Goal: Task Accomplishment & Management: Use online tool/utility

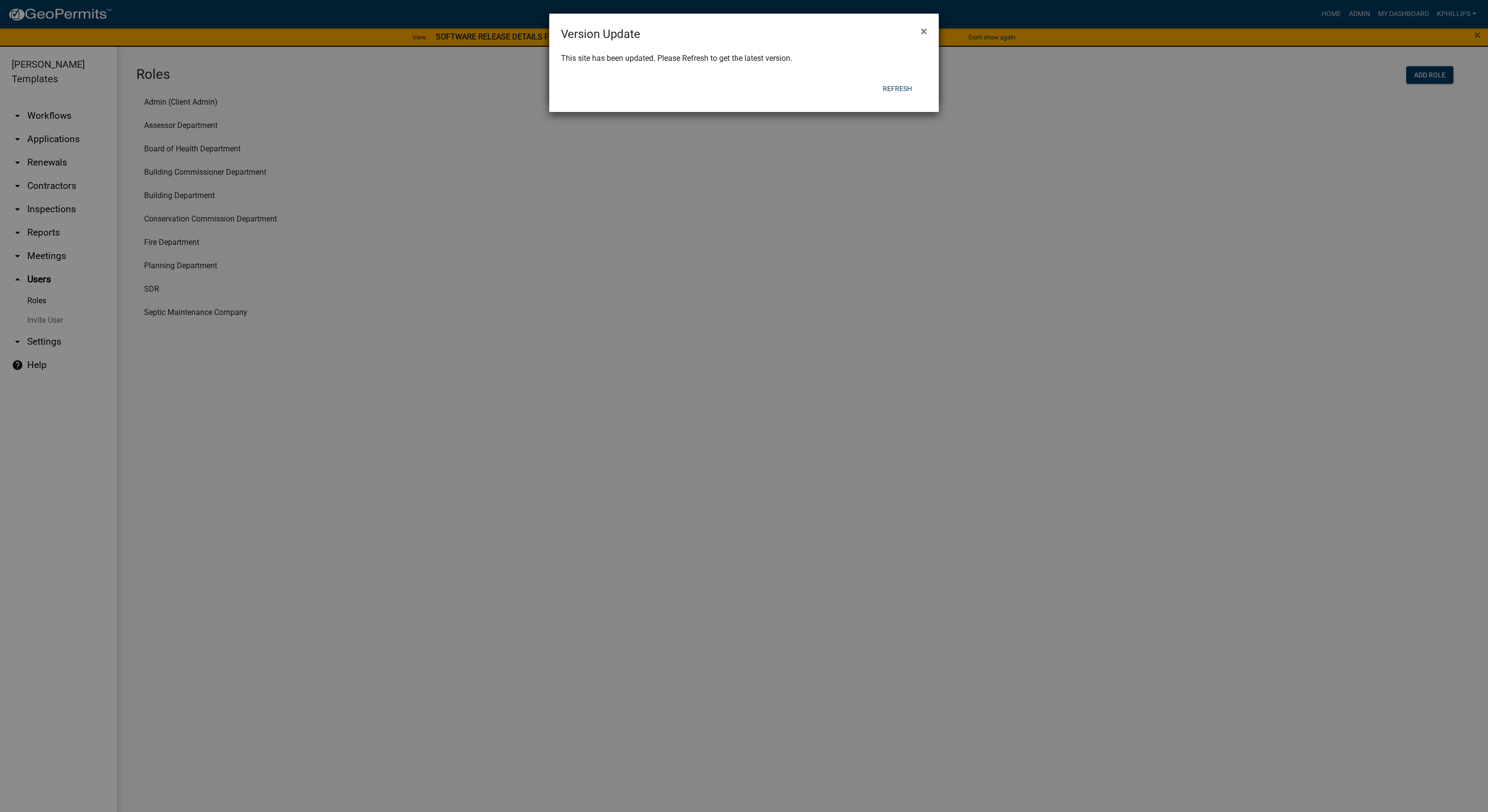
scroll to position [11, 0]
click at [908, 80] on button "Refresh" at bounding box center [897, 88] width 44 height 18
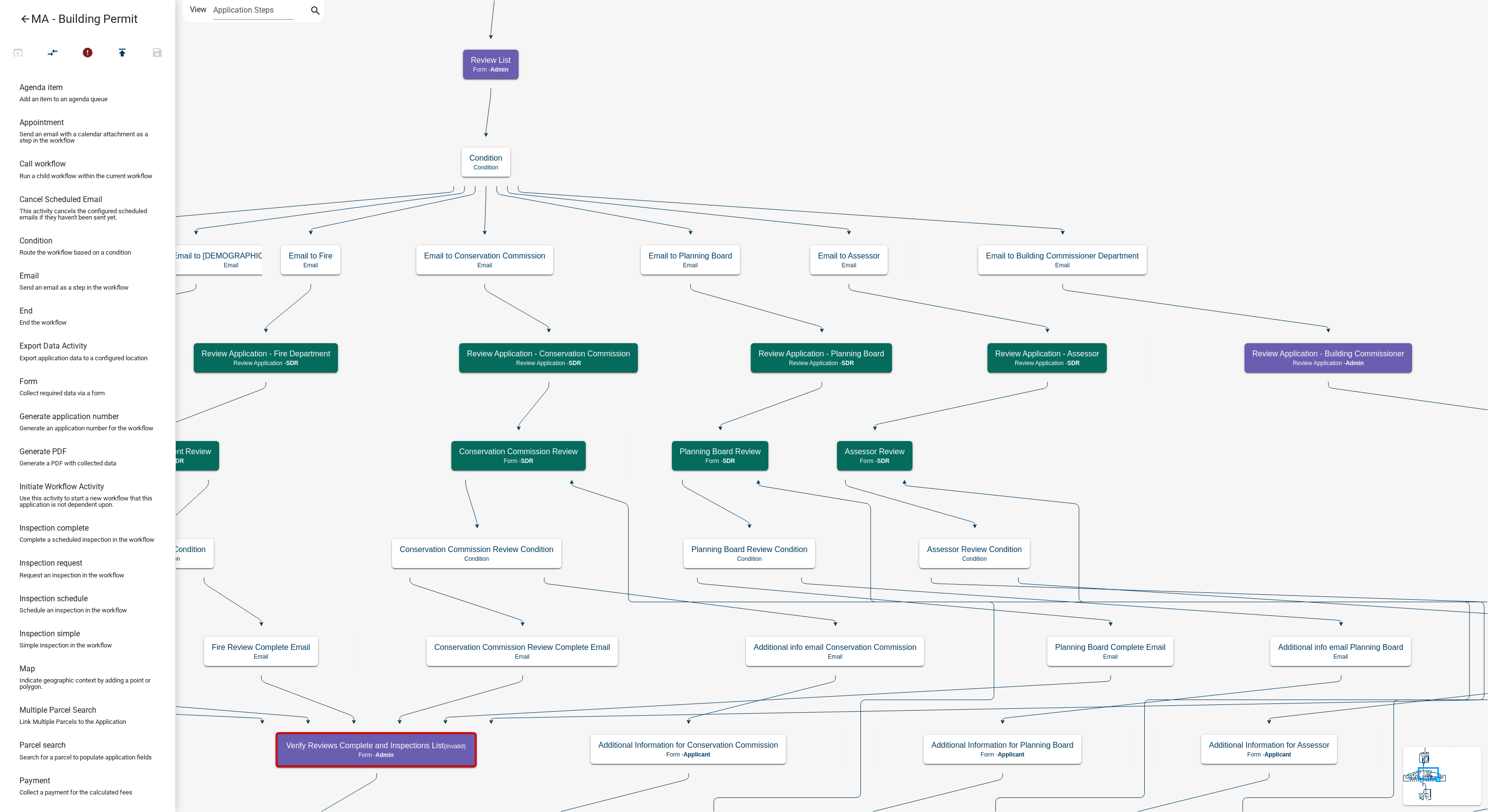
click at [20, 22] on icon "arrow_back" at bounding box center [25, 20] width 11 height 14
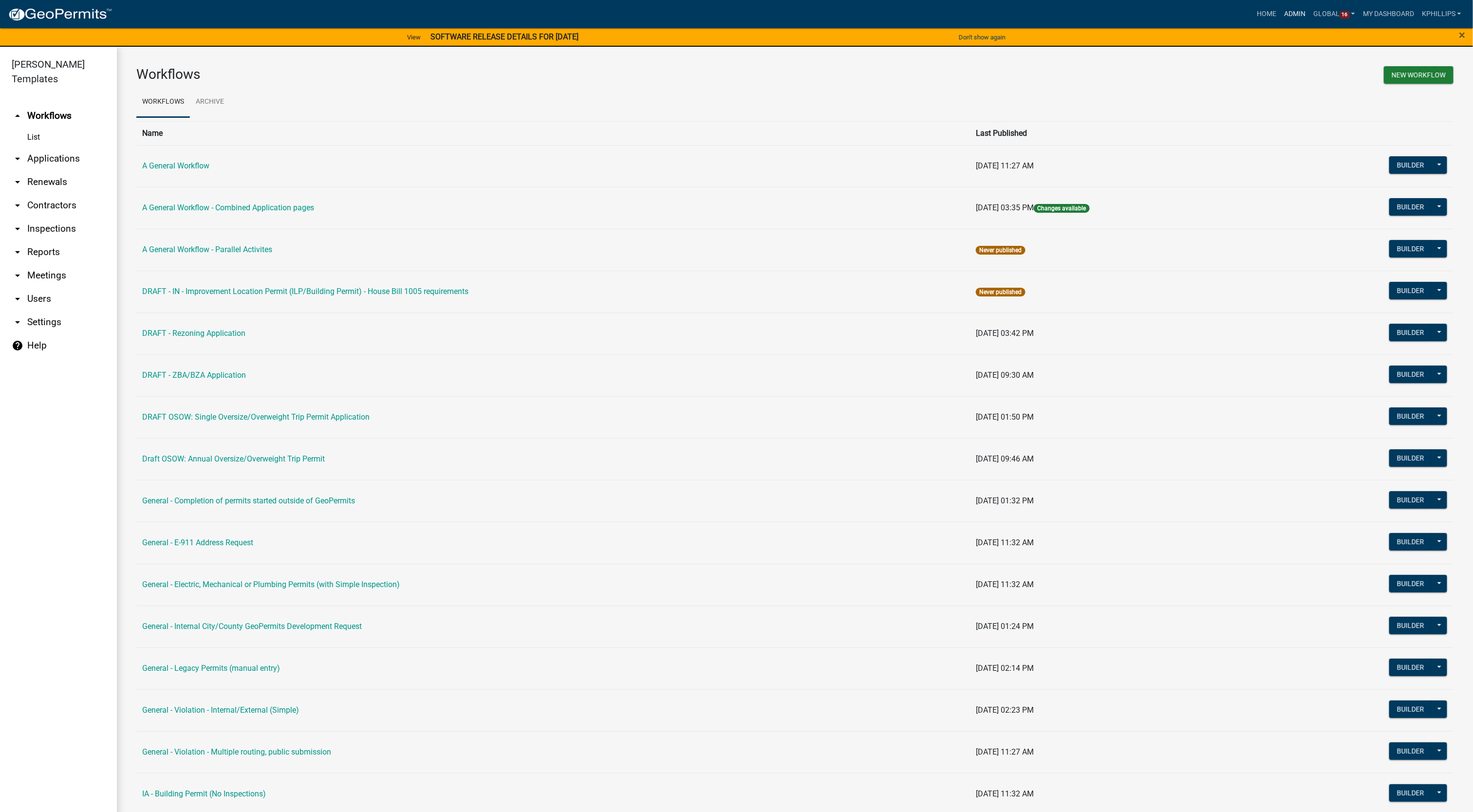
click at [1302, 14] on link "Admin" at bounding box center [1295, 14] width 29 height 18
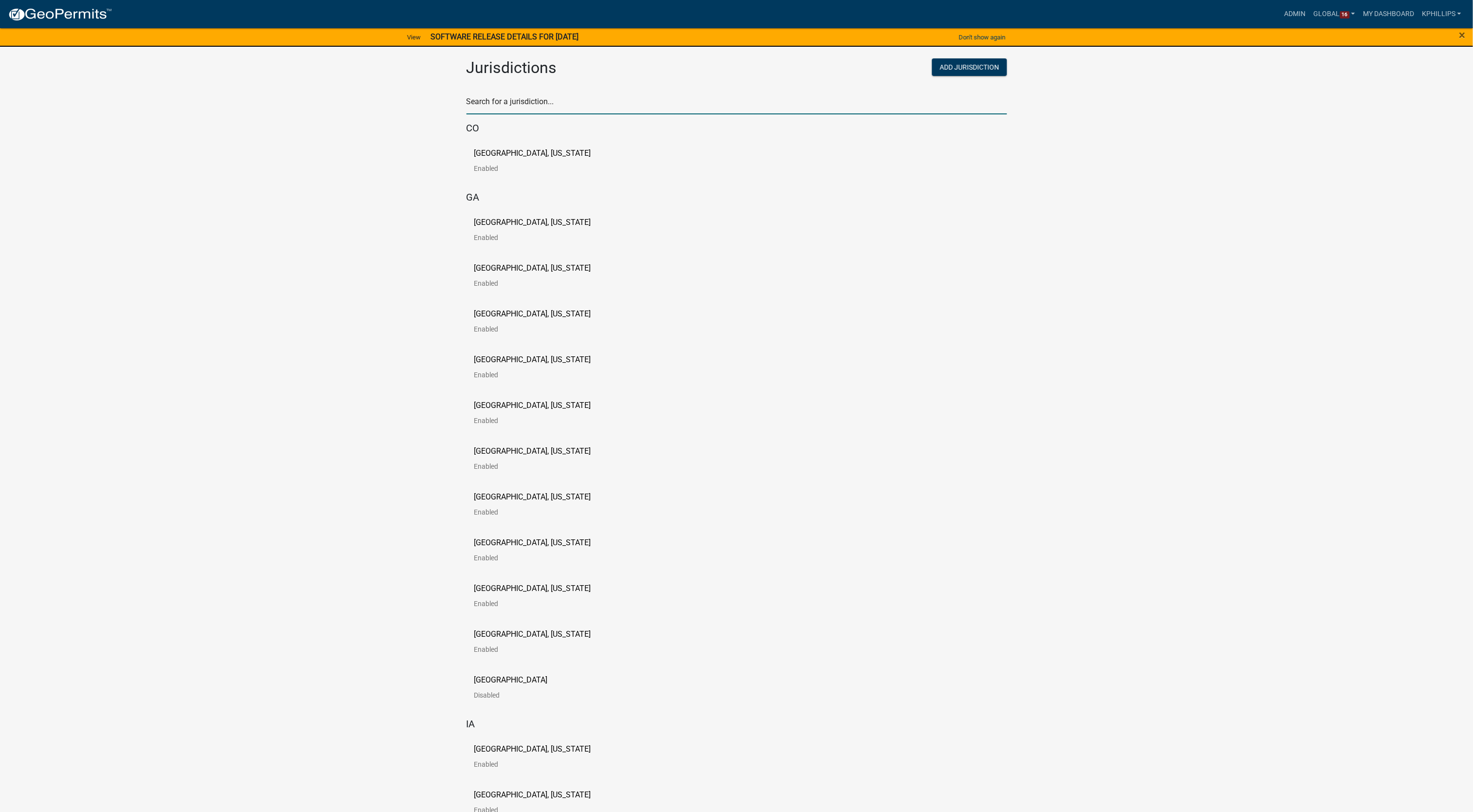
click at [845, 100] on input "text" at bounding box center [736, 104] width 540 height 20
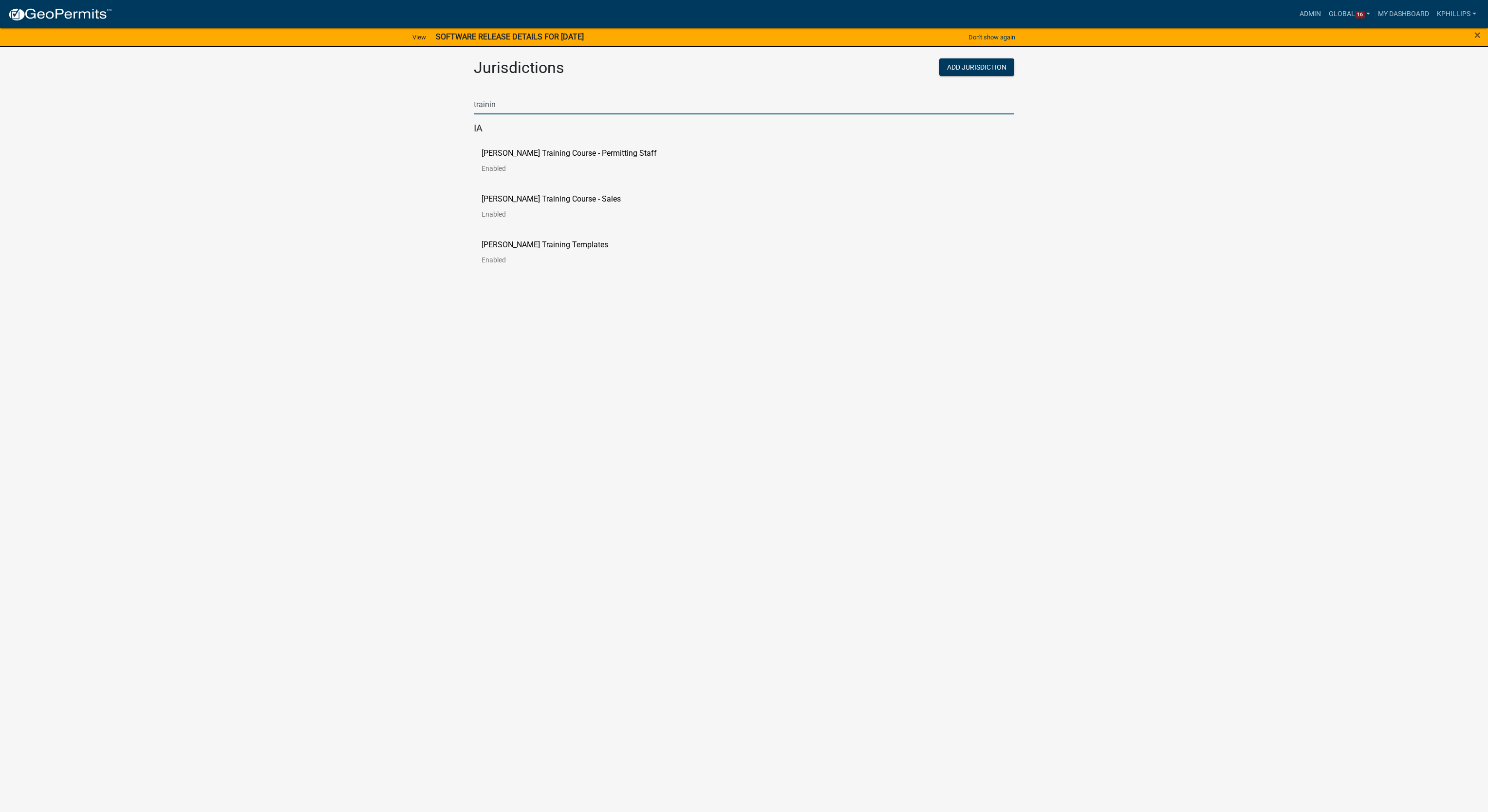
type input "trainin"
click at [603, 159] on link "Schneider Training Course - Permitting Staff Enabled" at bounding box center [576, 164] width 191 height 30
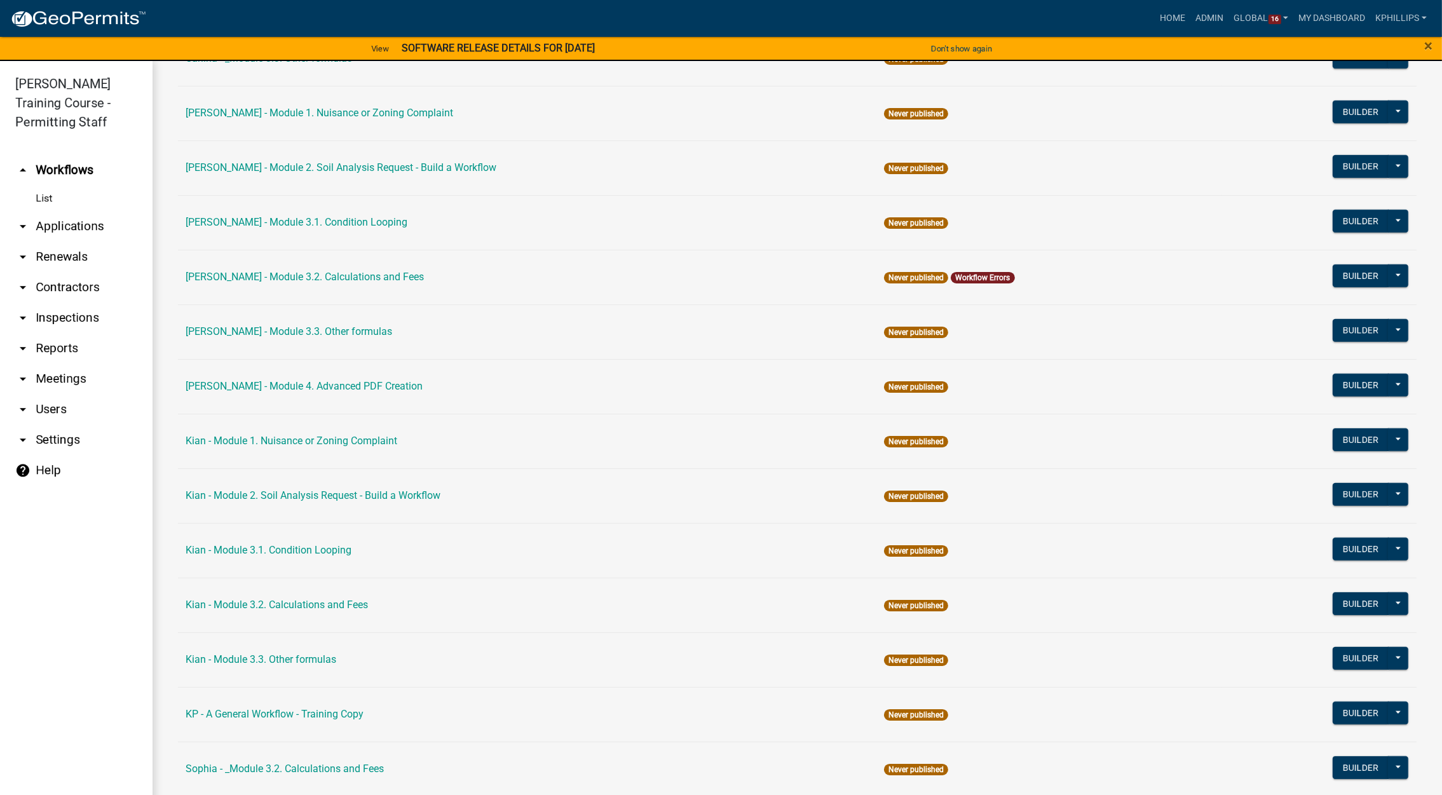
scroll to position [1312, 0]
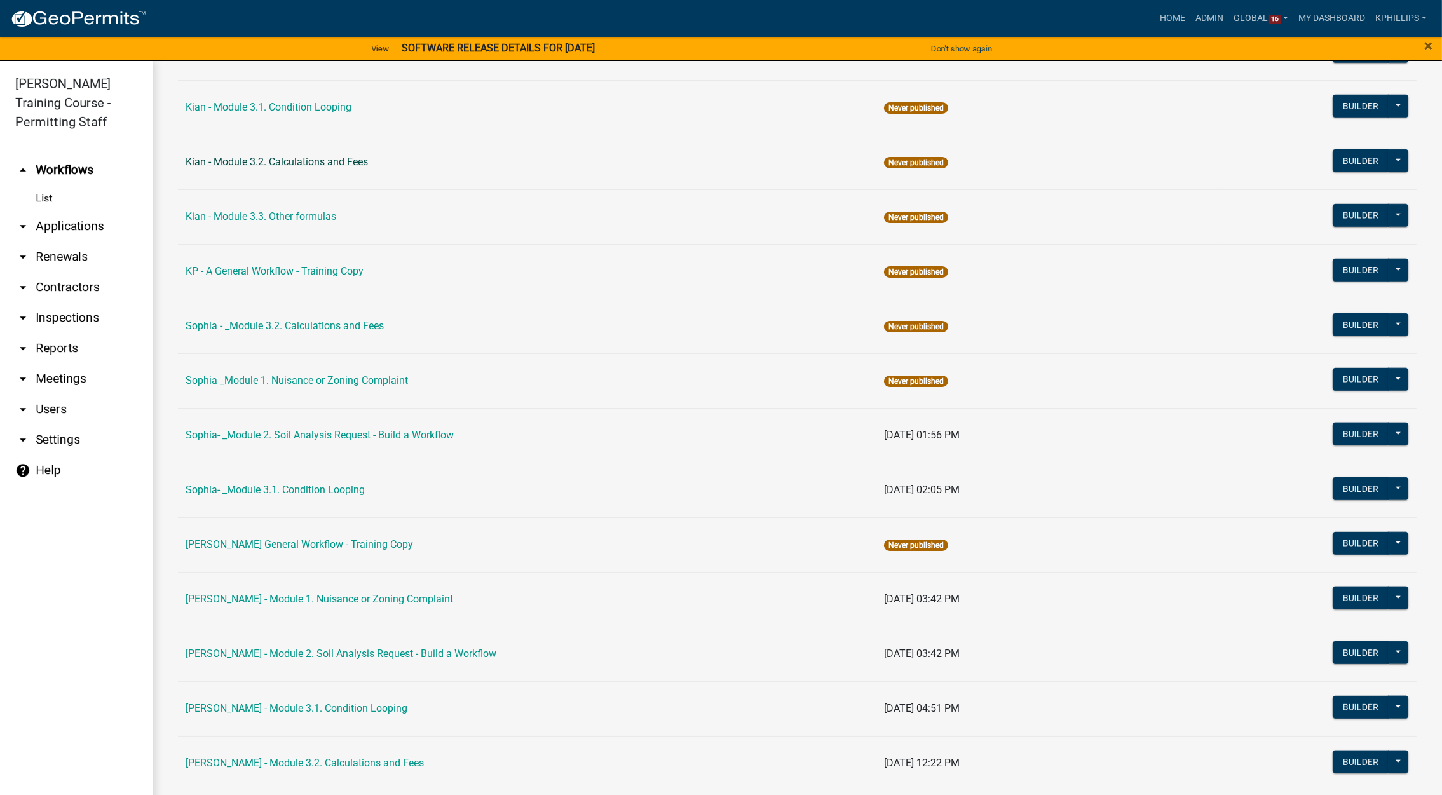
click at [321, 166] on link "Kian - Module 3.2. Calculations and Fees" at bounding box center [277, 162] width 182 height 12
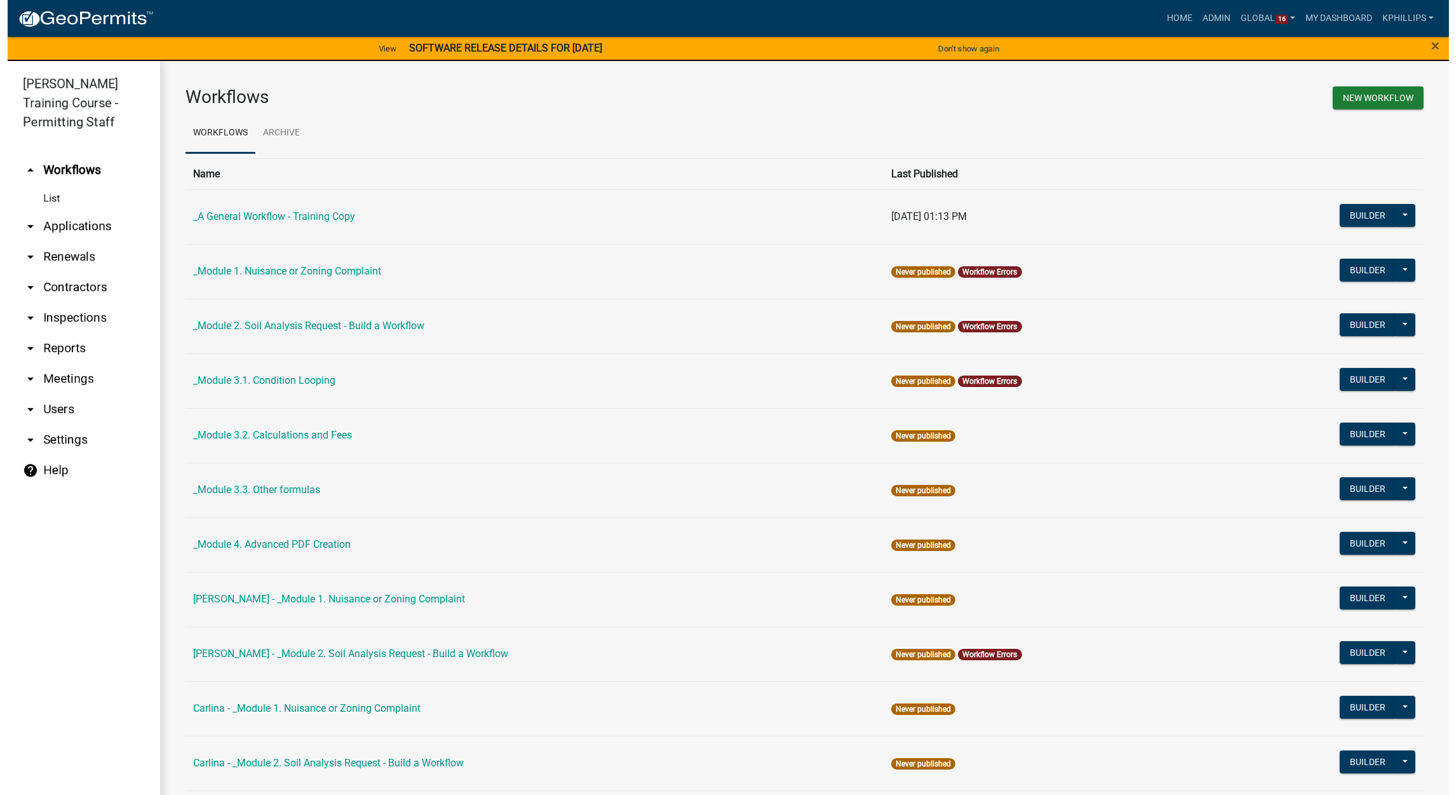
scroll to position [1312, 0]
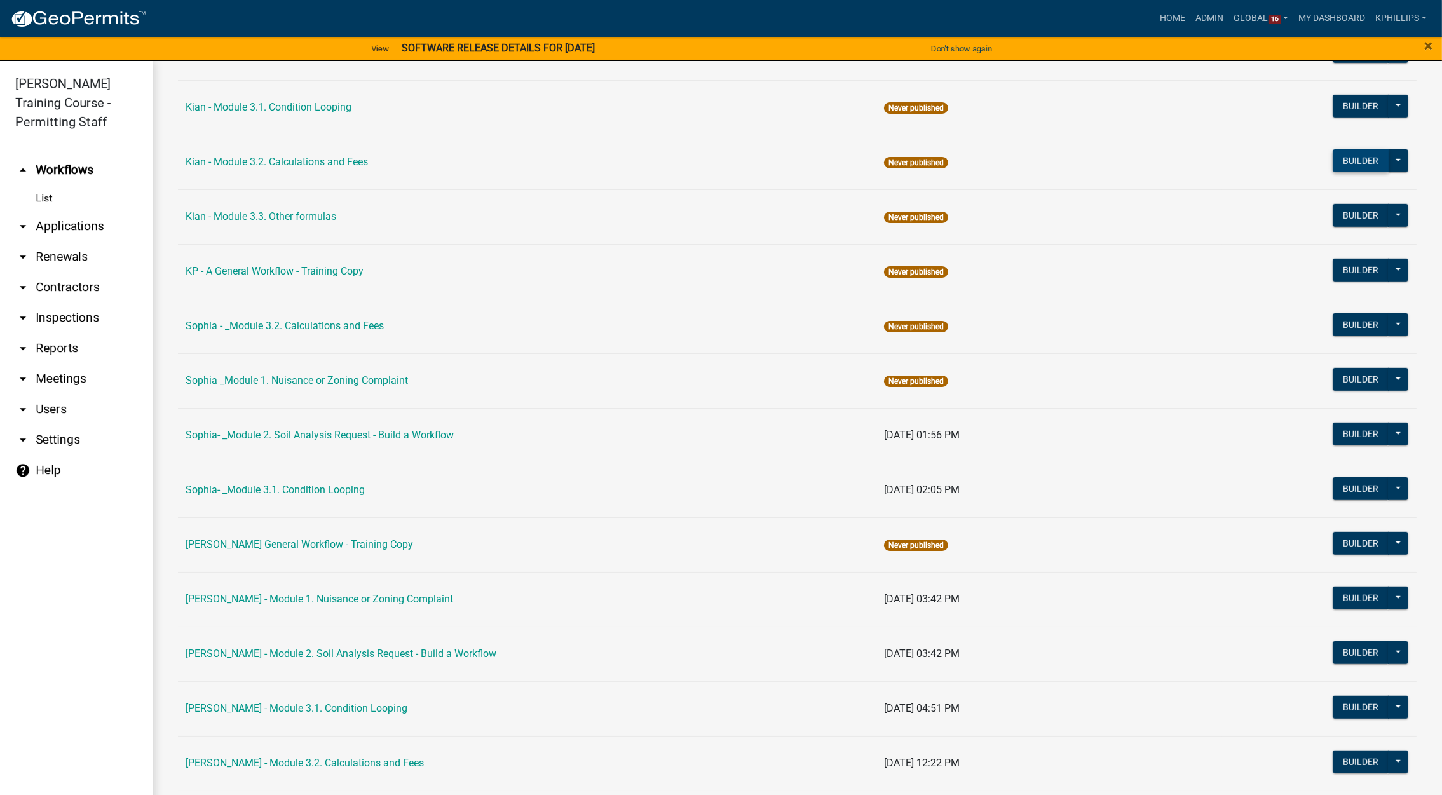
click at [1347, 161] on button "Builder" at bounding box center [1361, 160] width 56 height 23
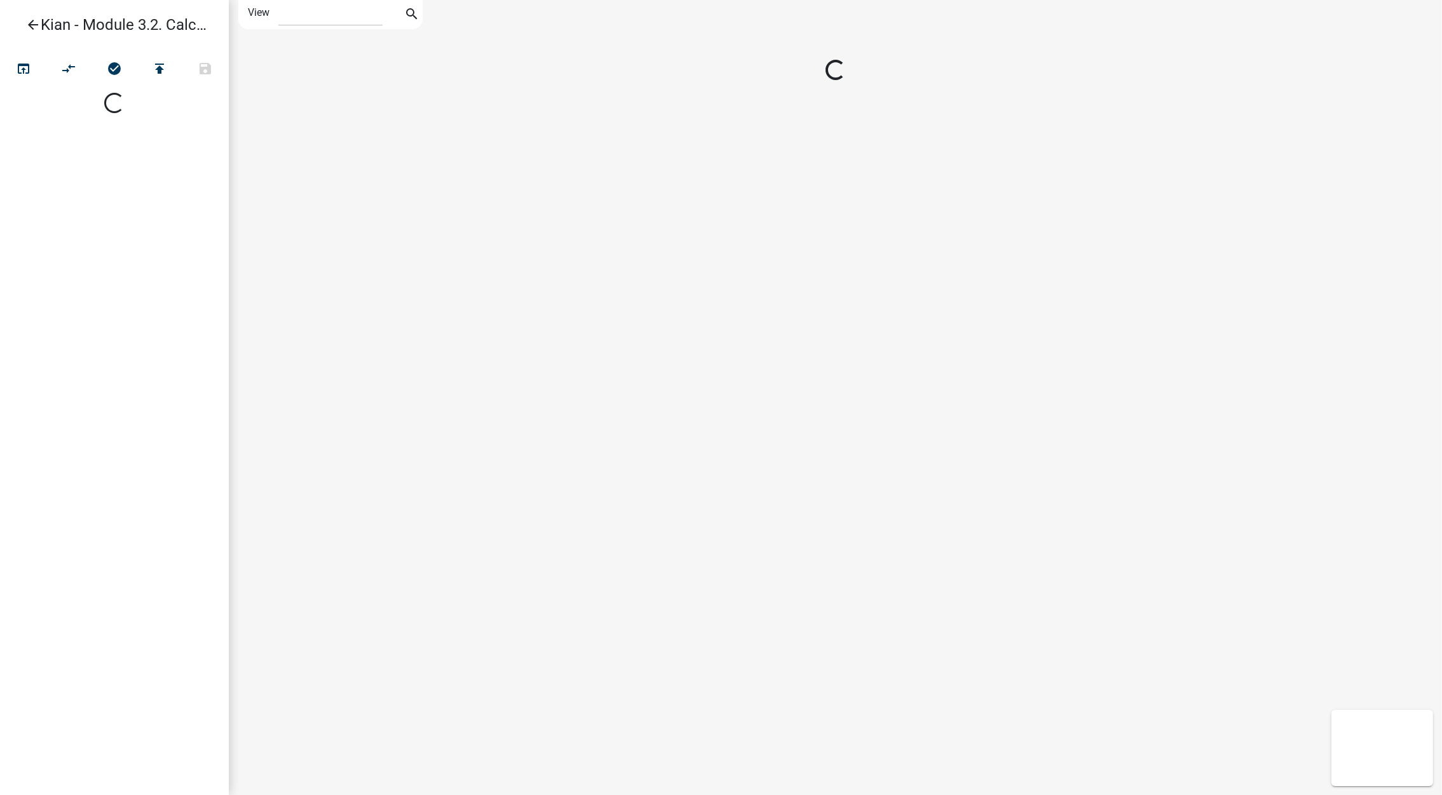
select select "1"
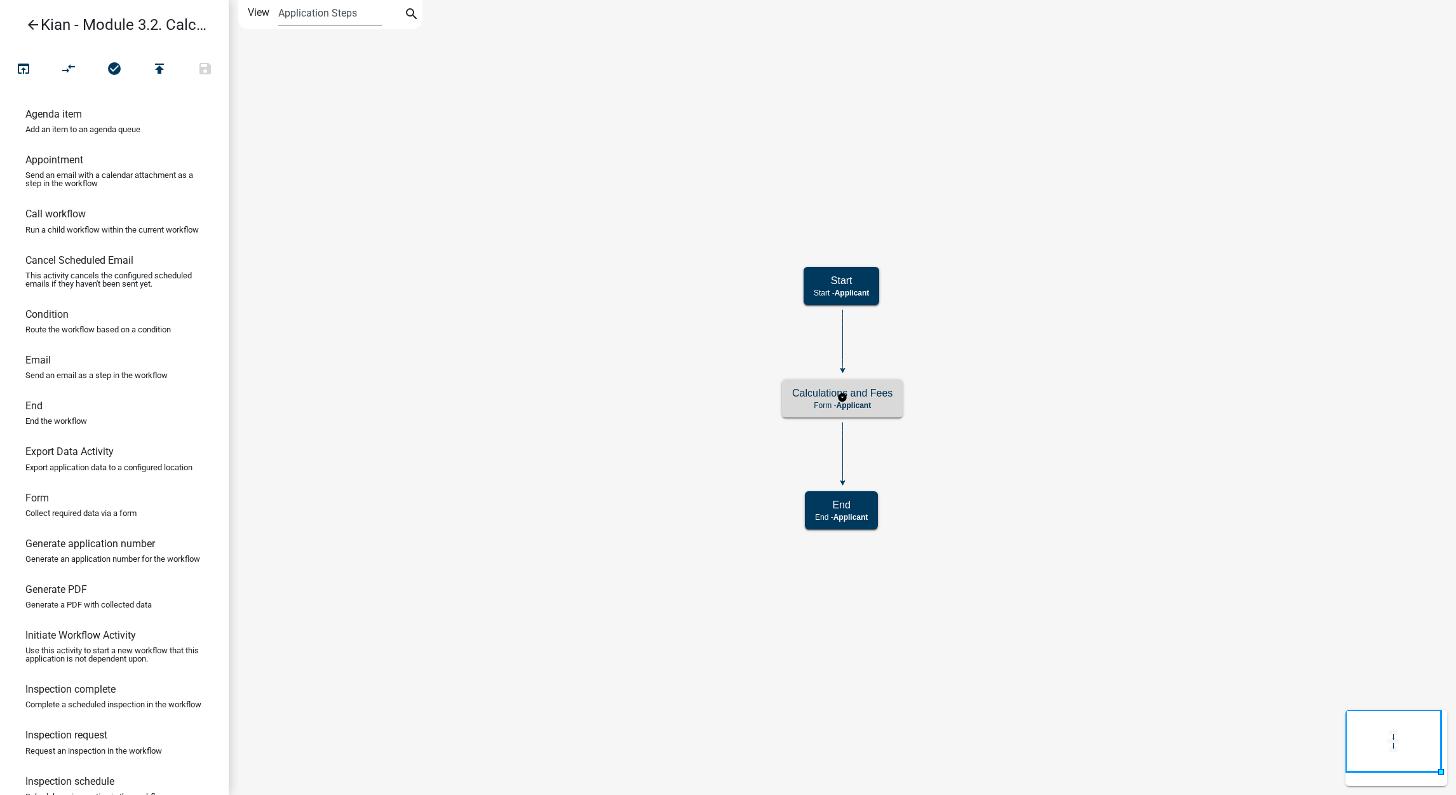
click at [855, 412] on div "Calculations and Fees Form - Applicant" at bounding box center [842, 398] width 121 height 38
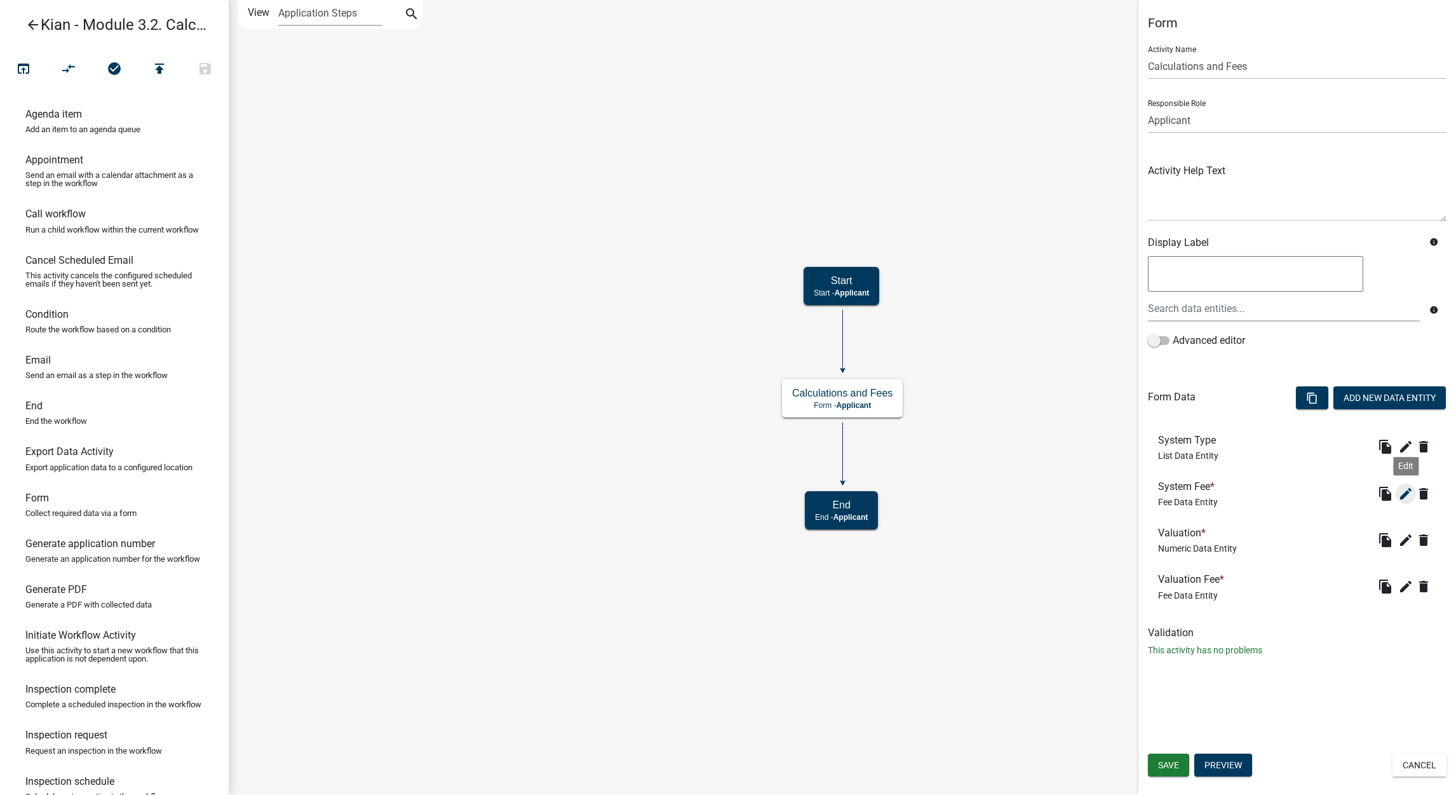
click at [1406, 487] on icon "edit" at bounding box center [1406, 493] width 15 height 15
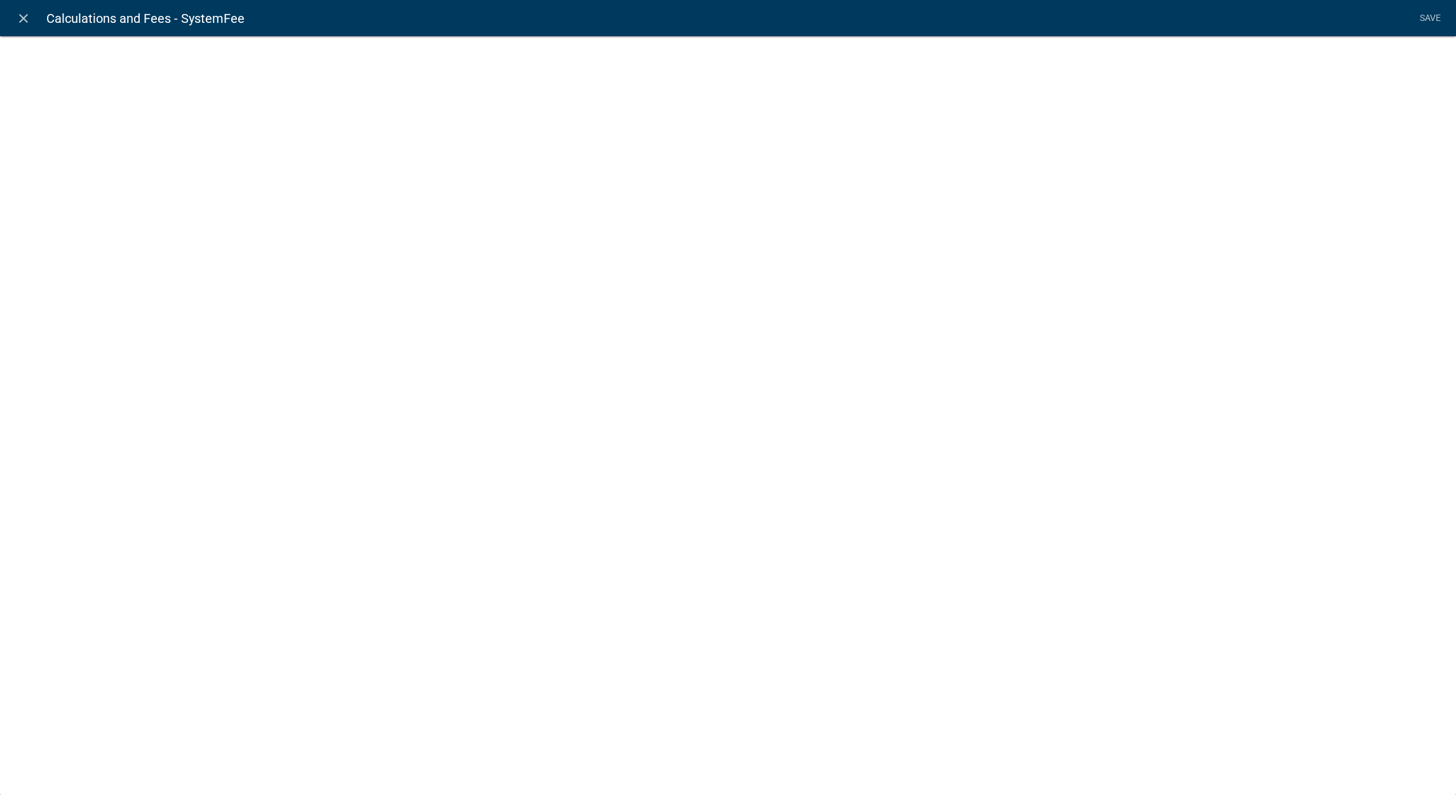
select select "fee"
select select "SystemTypes"
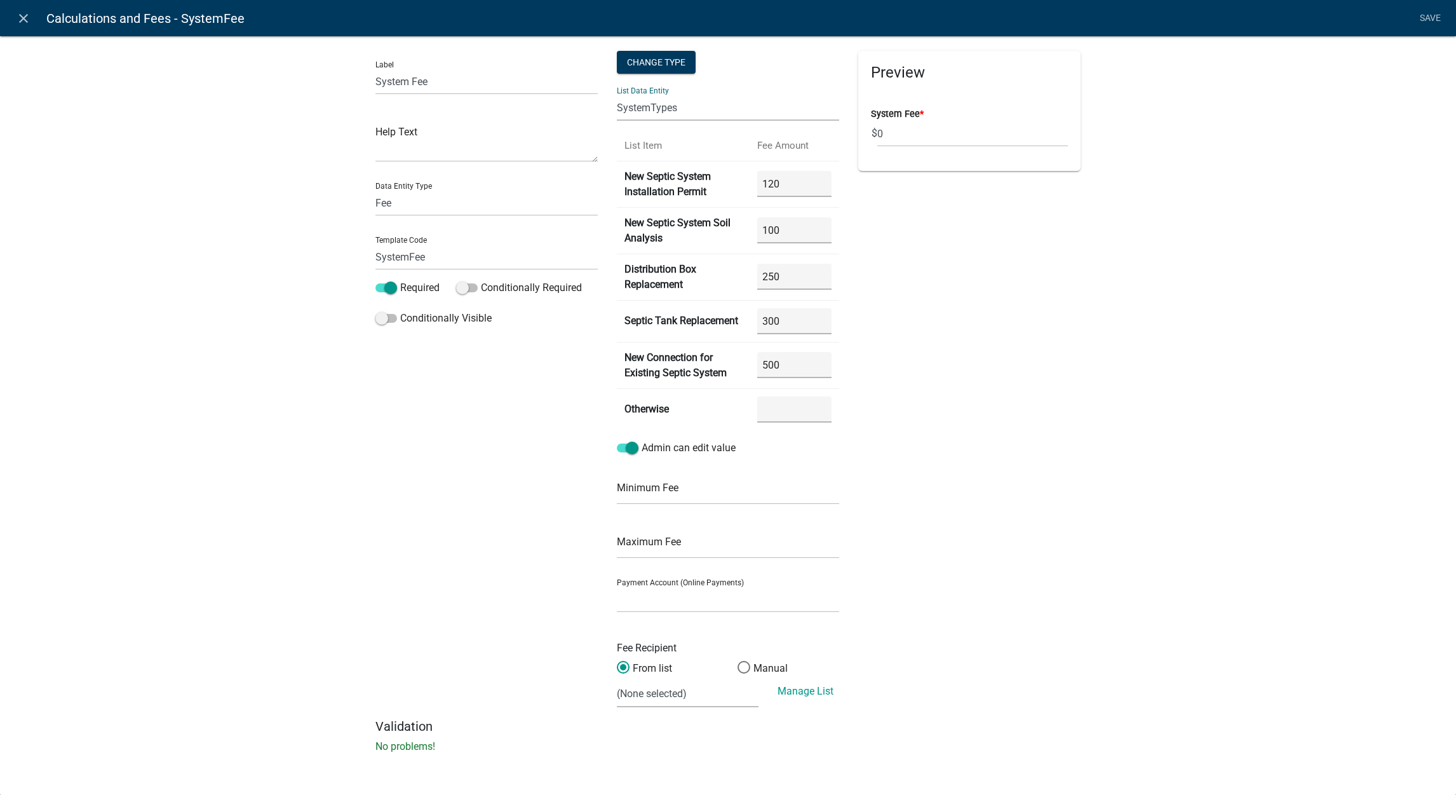
click at [787, 108] on select "APPLICATION_STATUS CURRENT_ACTIVITY PARENT_APPLICATION_STATUS SystemTypes WORKF…" at bounding box center [728, 108] width 222 height 26
click at [688, 102] on select "APPLICATION_STATUS CURRENT_ACTIVITY PARENT_APPLICATION_STATUS SystemTypes WORKF…" at bounding box center [728, 108] width 222 height 26
click at [693, 103] on select "APPLICATION_STATUS CURRENT_ACTIVITY PARENT_APPLICATION_STATUS SystemTypes WORKF…" at bounding box center [728, 108] width 222 height 26
click at [12, 20] on link "close" at bounding box center [23, 18] width 26 height 26
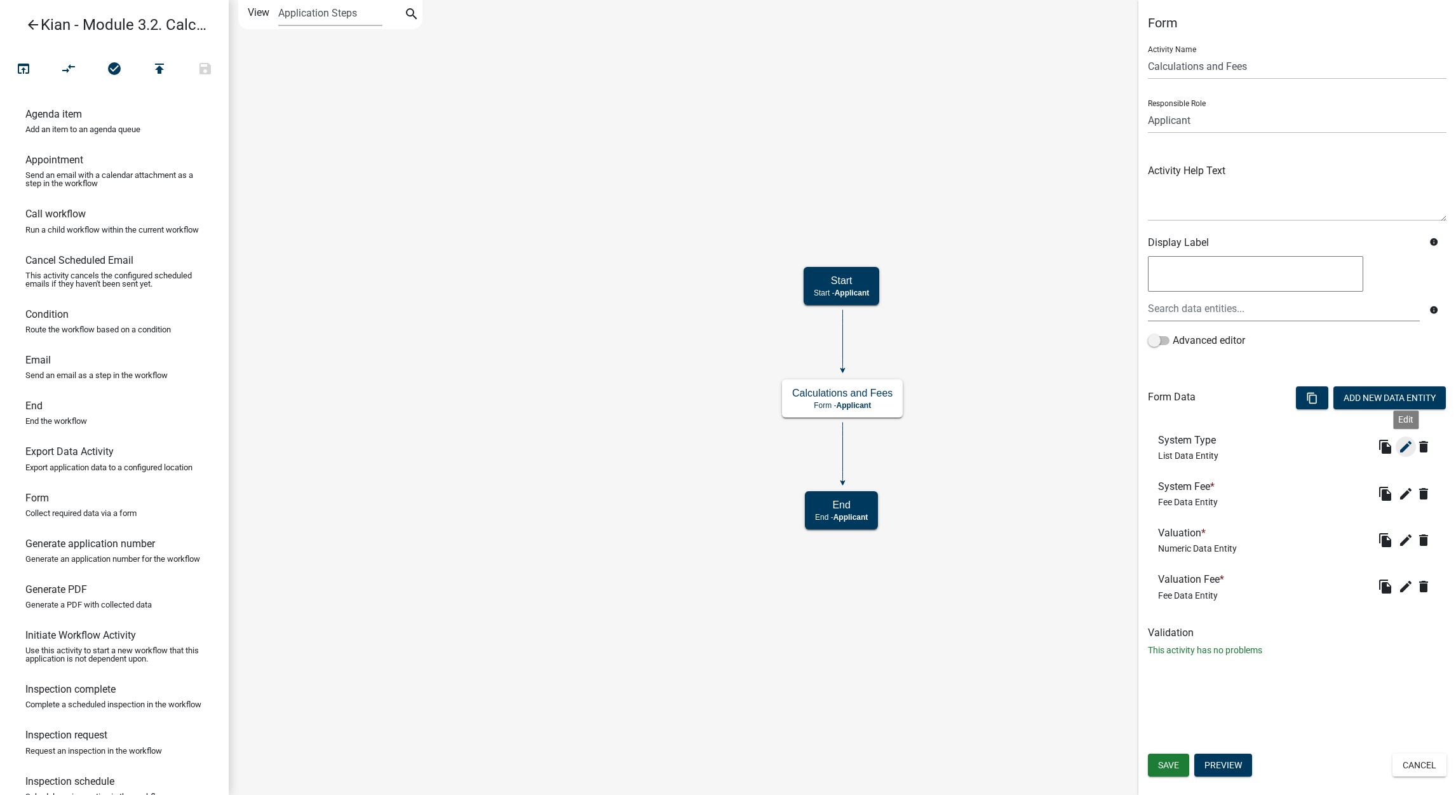
click at [1402, 443] on icon "edit" at bounding box center [1406, 446] width 15 height 15
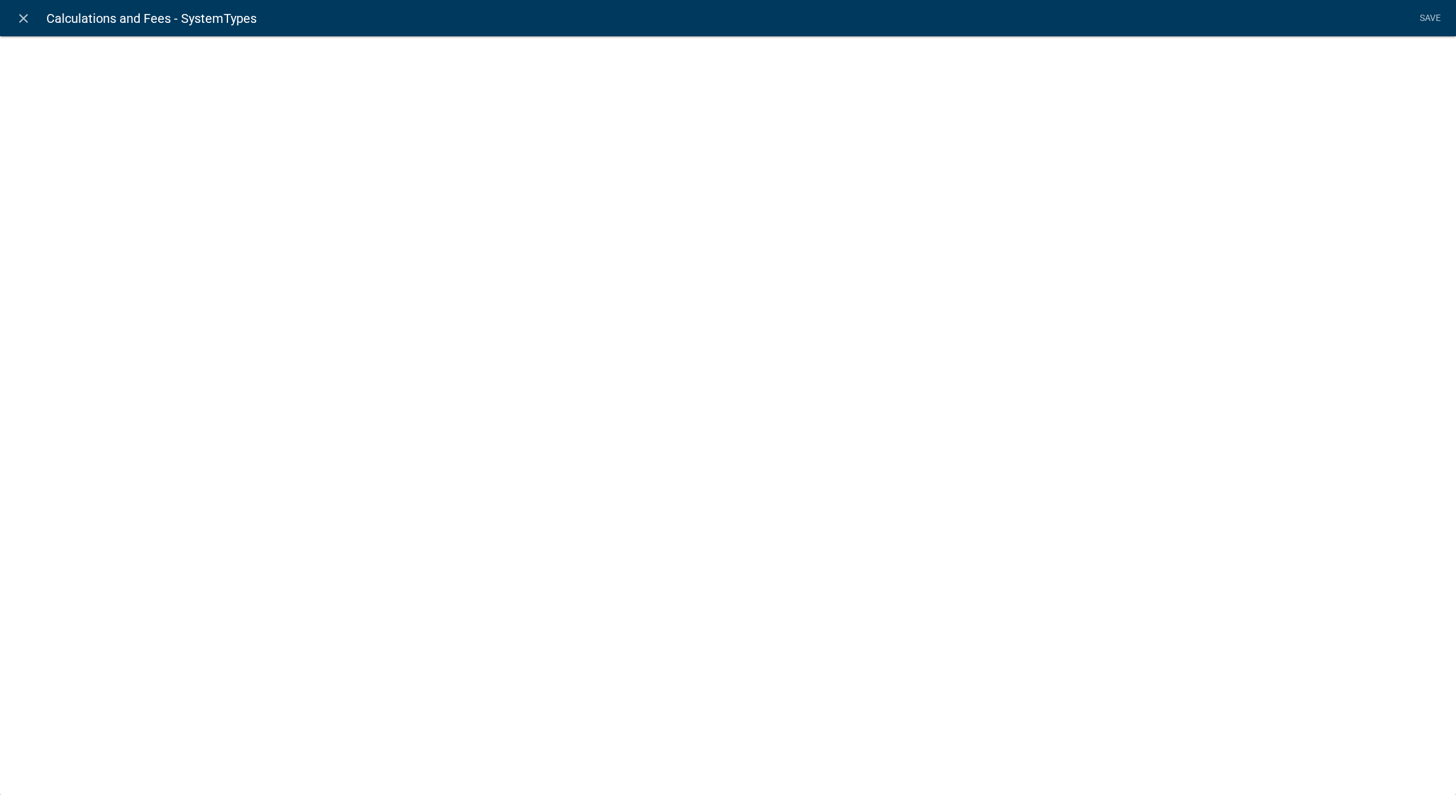
select select "list-data"
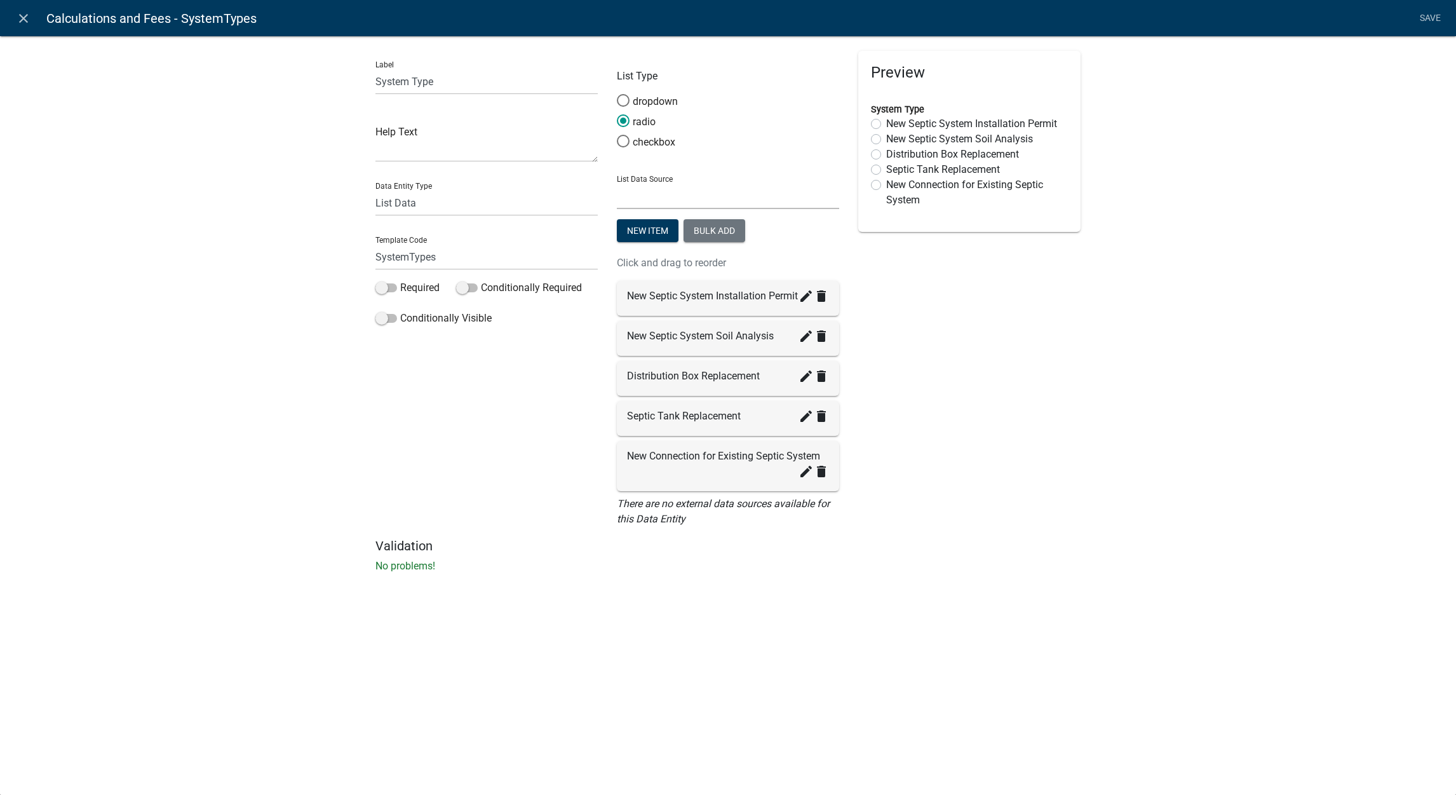
click at [703, 191] on select "State List Staff Names" at bounding box center [728, 196] width 222 height 26
click at [24, 14] on icon "close" at bounding box center [23, 18] width 15 height 15
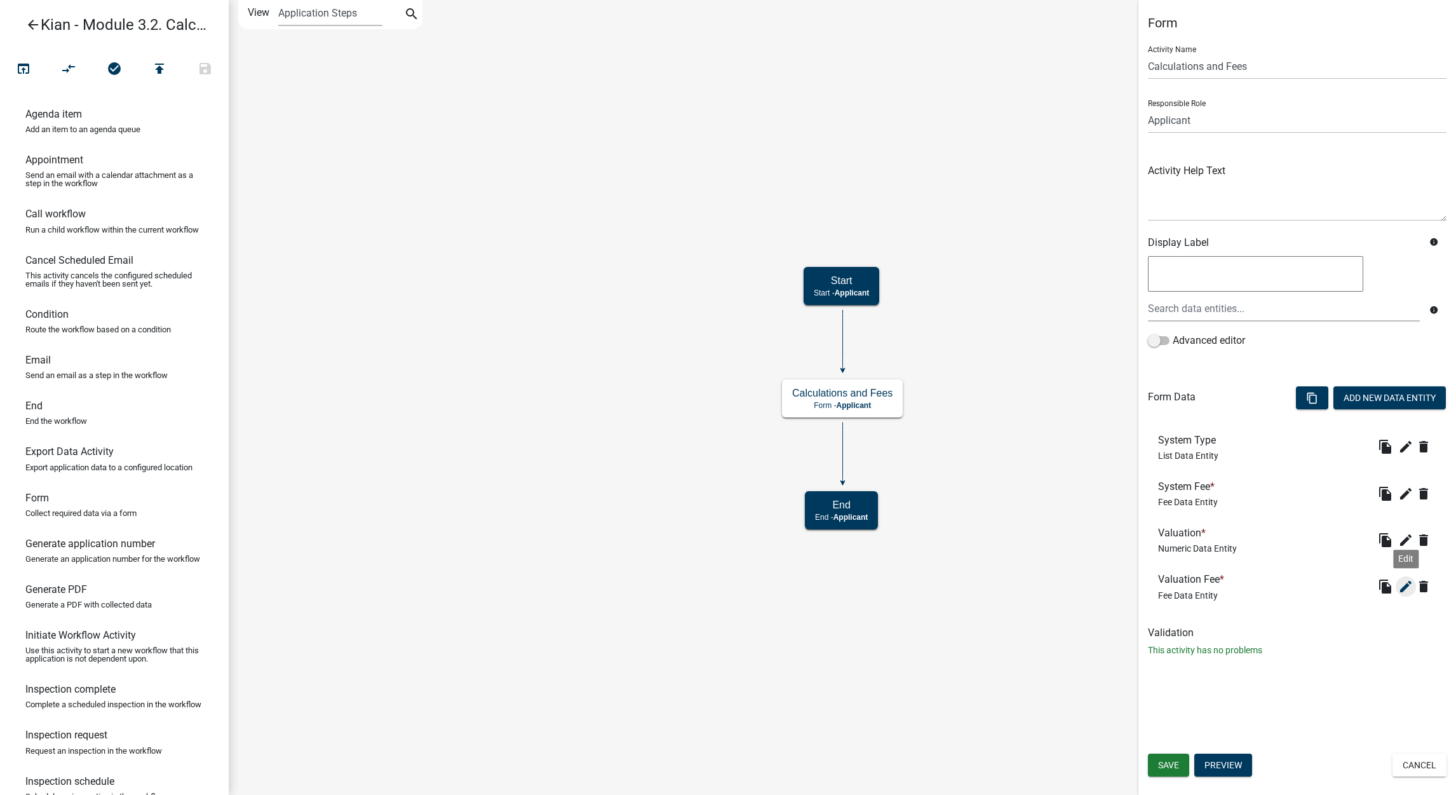
click at [1399, 590] on icon "edit" at bounding box center [1406, 586] width 15 height 15
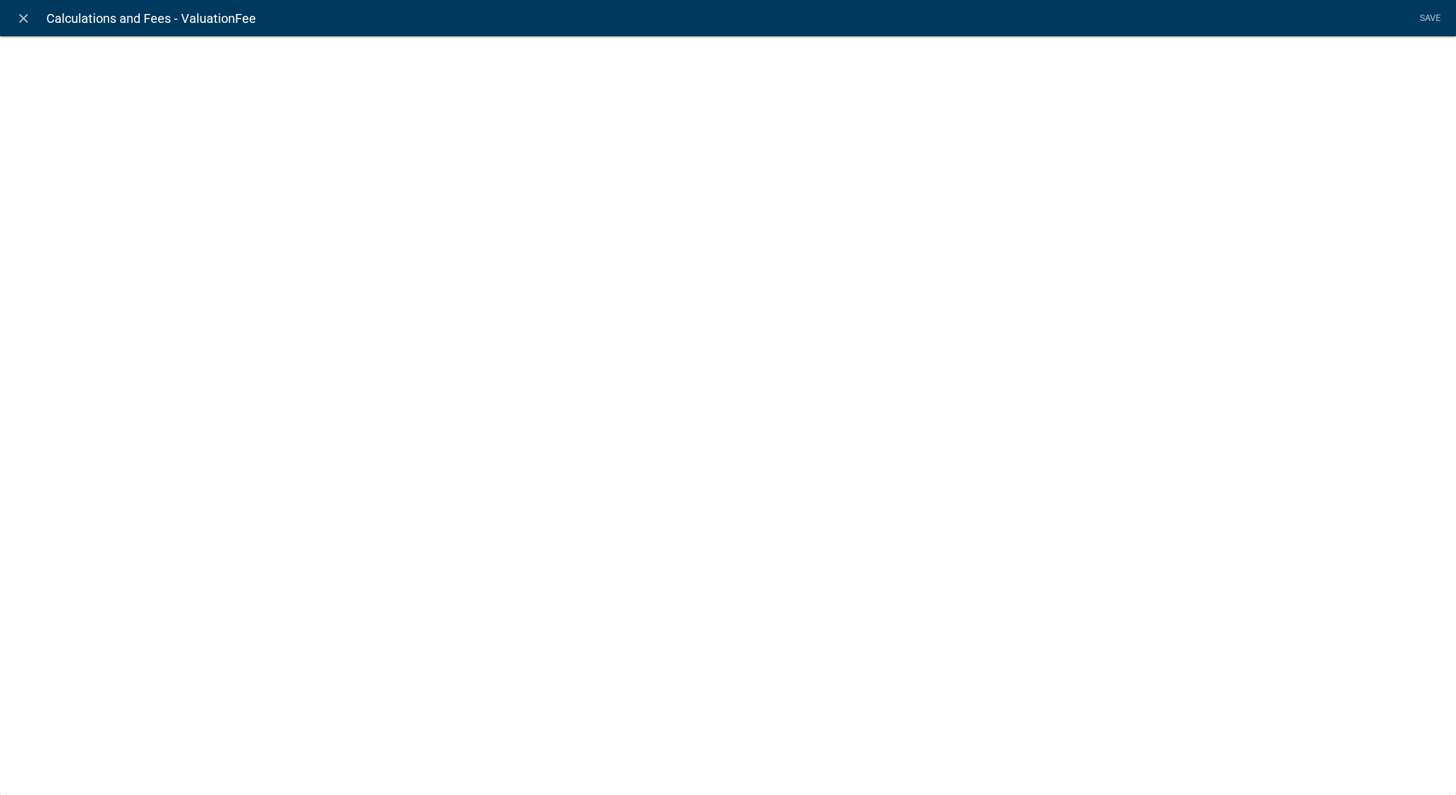
select select "fee"
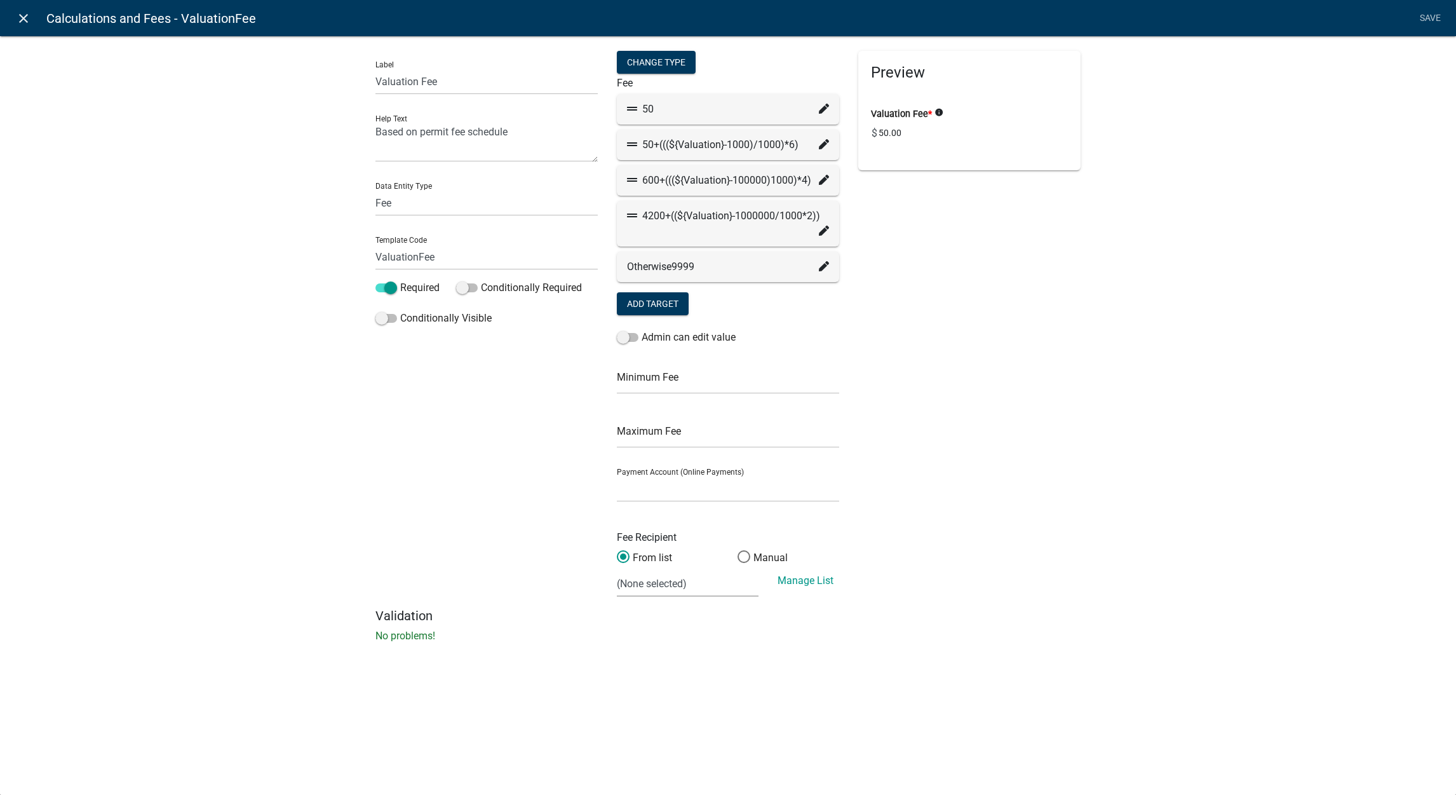
click at [27, 20] on icon "close" at bounding box center [23, 18] width 15 height 15
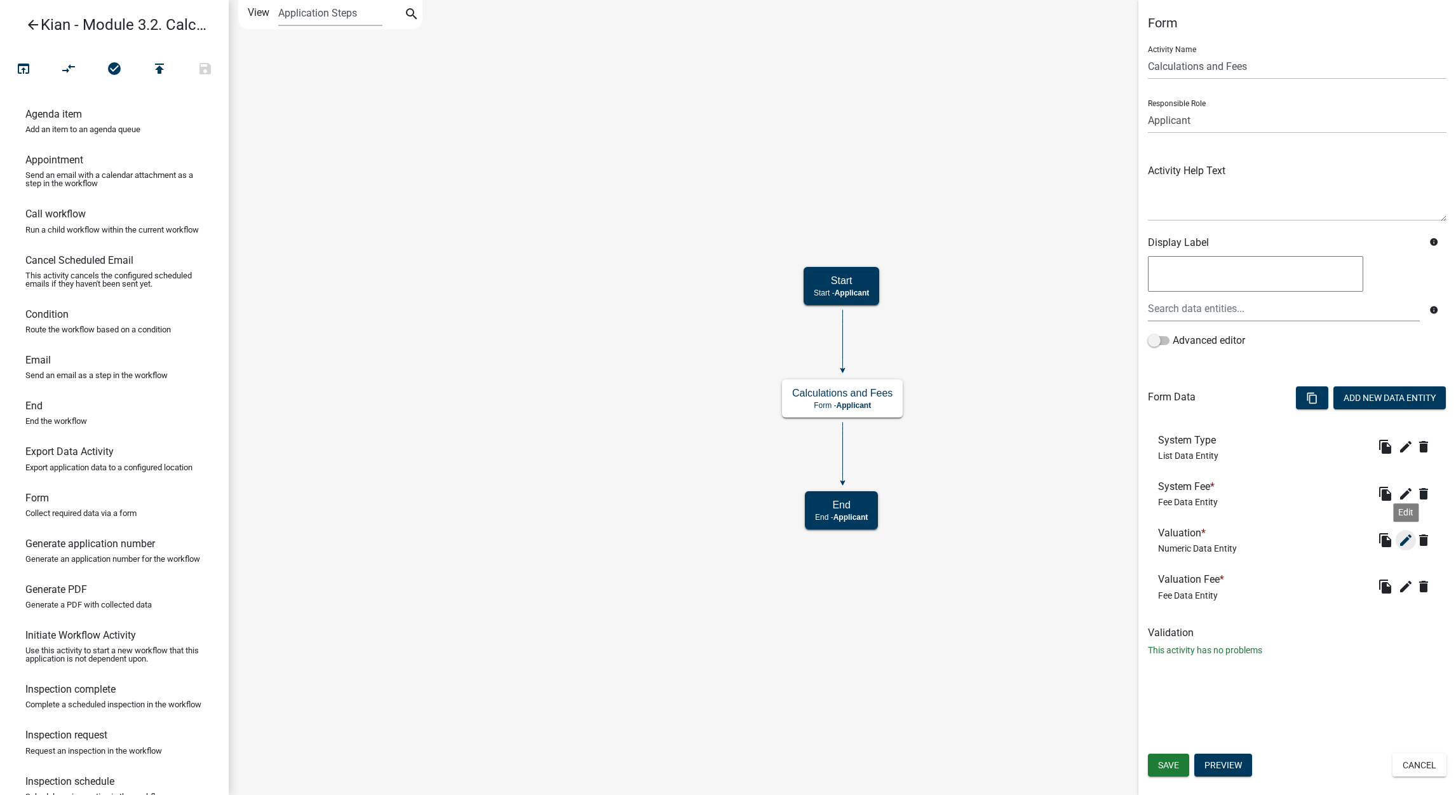
click at [1399, 539] on icon "edit" at bounding box center [1406, 539] width 15 height 15
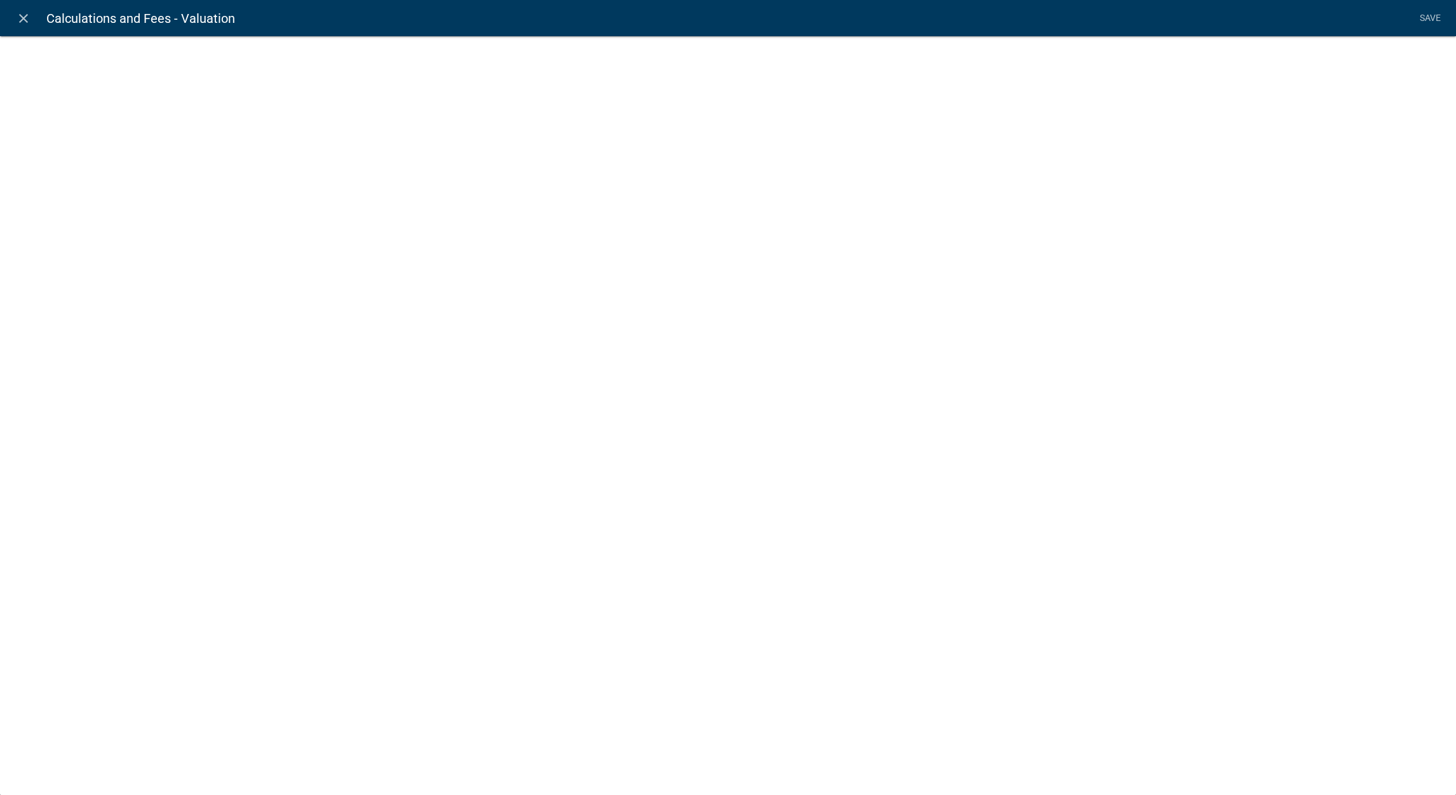
select select "numeric-data"
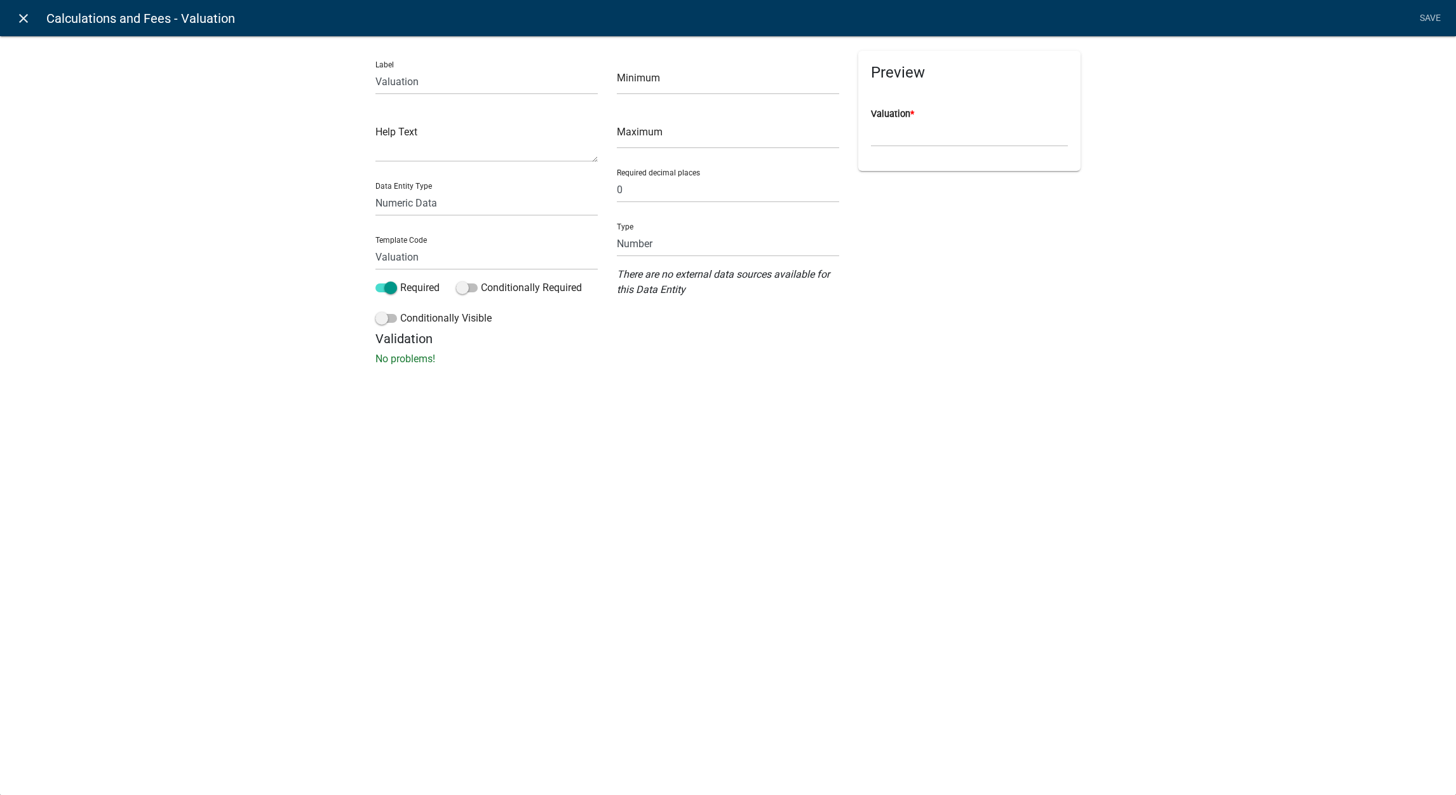
click at [27, 20] on icon "close" at bounding box center [23, 18] width 15 height 15
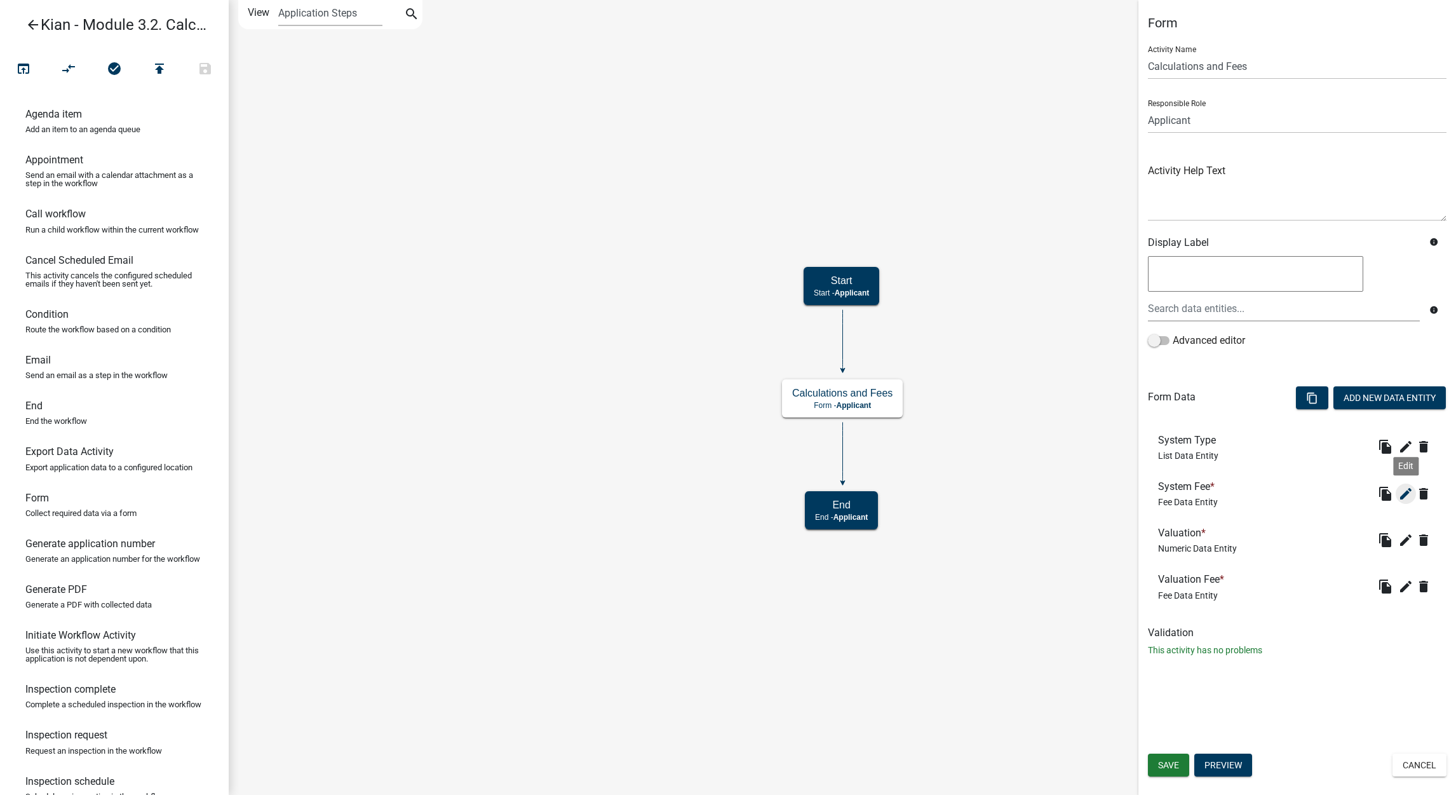
click at [1404, 495] on icon "edit" at bounding box center [1406, 493] width 15 height 15
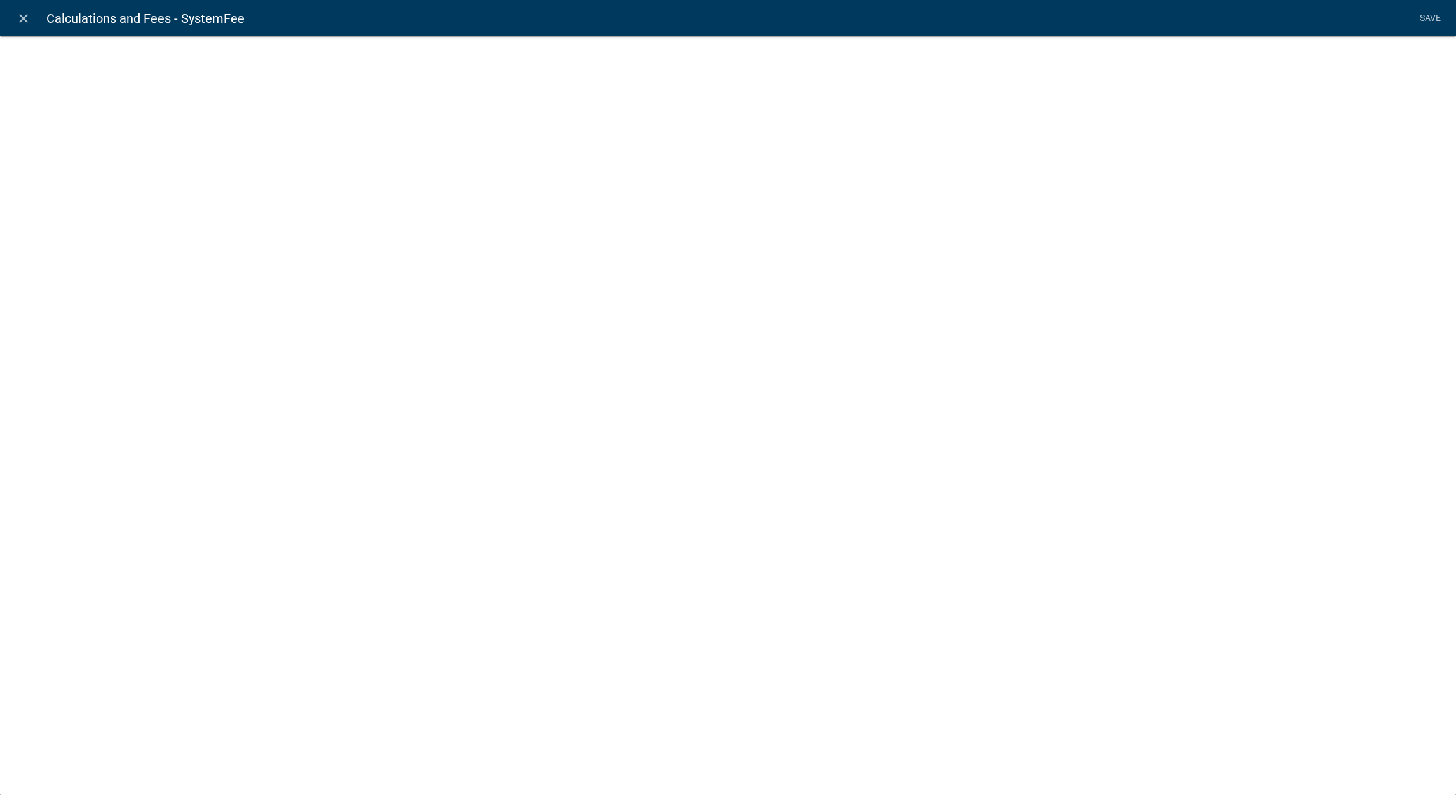
select select "fee"
select select "SystemTypes"
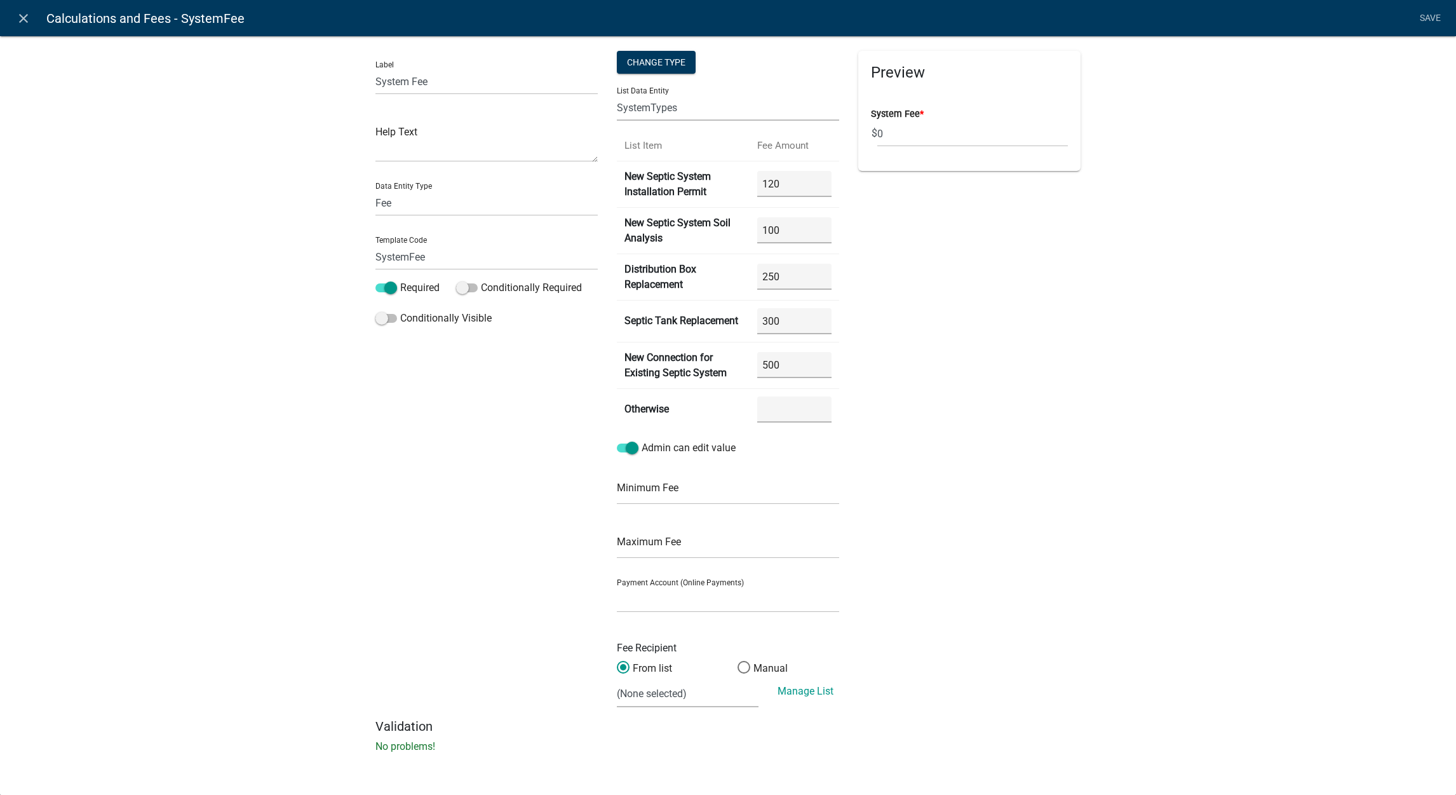
click at [715, 107] on select "APPLICATION_STATUS CURRENT_ACTIVITY PARENT_APPLICATION_STATUS SystemTypes WORKF…" at bounding box center [728, 108] width 222 height 26
click at [13, 20] on link "close" at bounding box center [23, 18] width 26 height 26
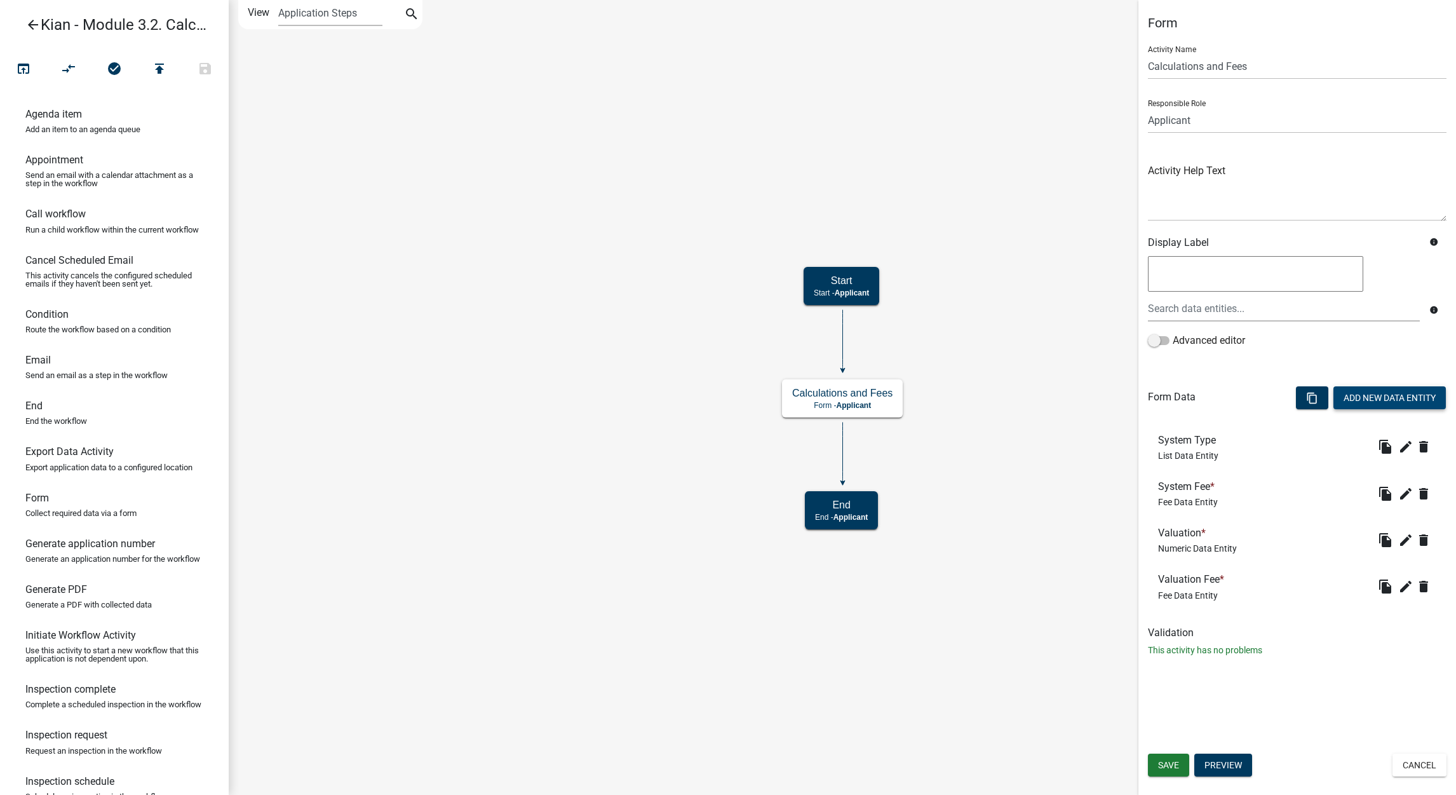
click at [1388, 404] on button "Add New Data Entity" at bounding box center [1390, 397] width 112 height 23
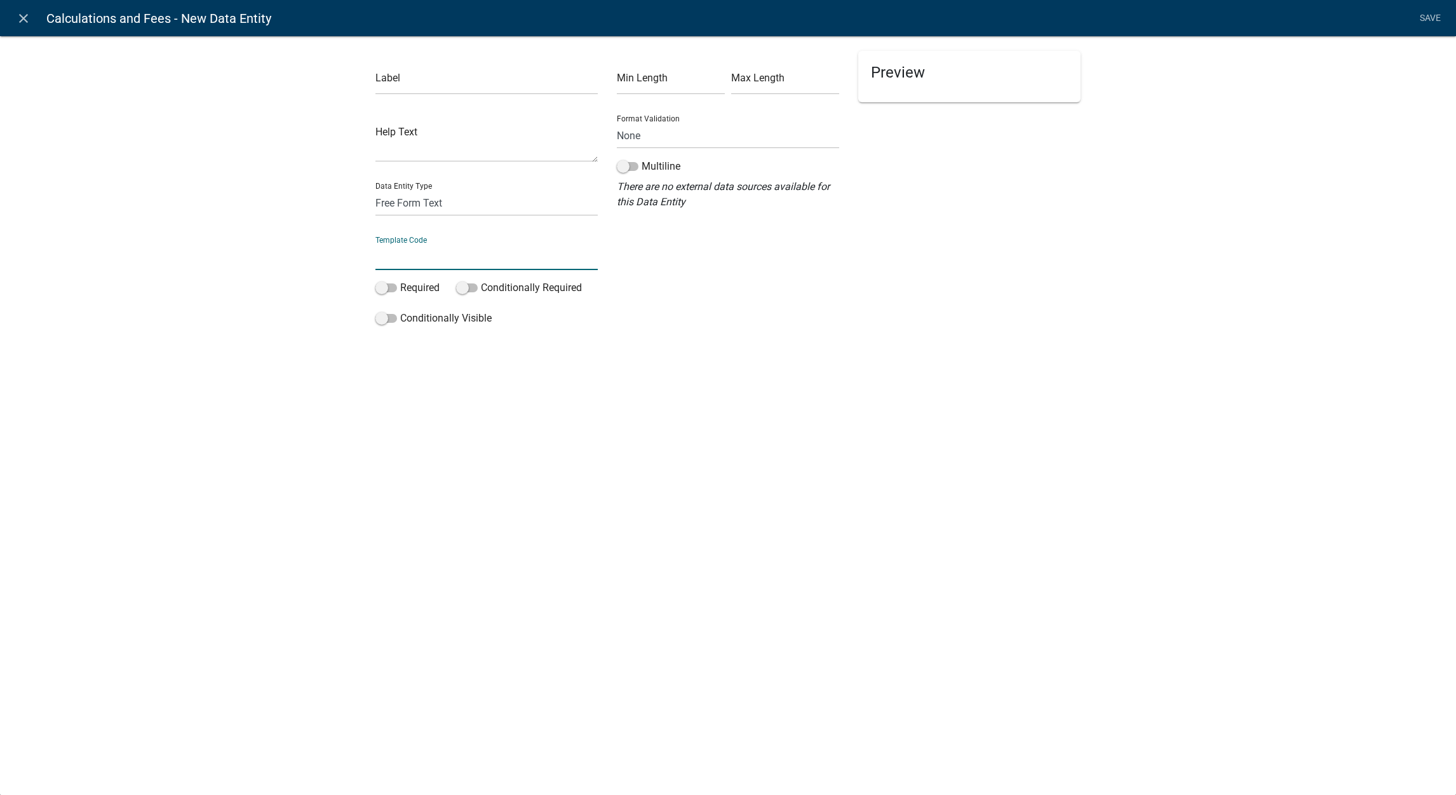
click at [409, 250] on input "text" at bounding box center [487, 257] width 222 height 26
click at [438, 212] on select "Free Form Text Document Display Entity Value Fee Numeric Data Date Map Sketch D…" at bounding box center [487, 203] width 222 height 26
select select "fee"
click at [376, 190] on select "Free Form Text Document Display Entity Value Fee Numeric Data Date Map Sketch D…" at bounding box center [487, 203] width 222 height 26
select select "fee"
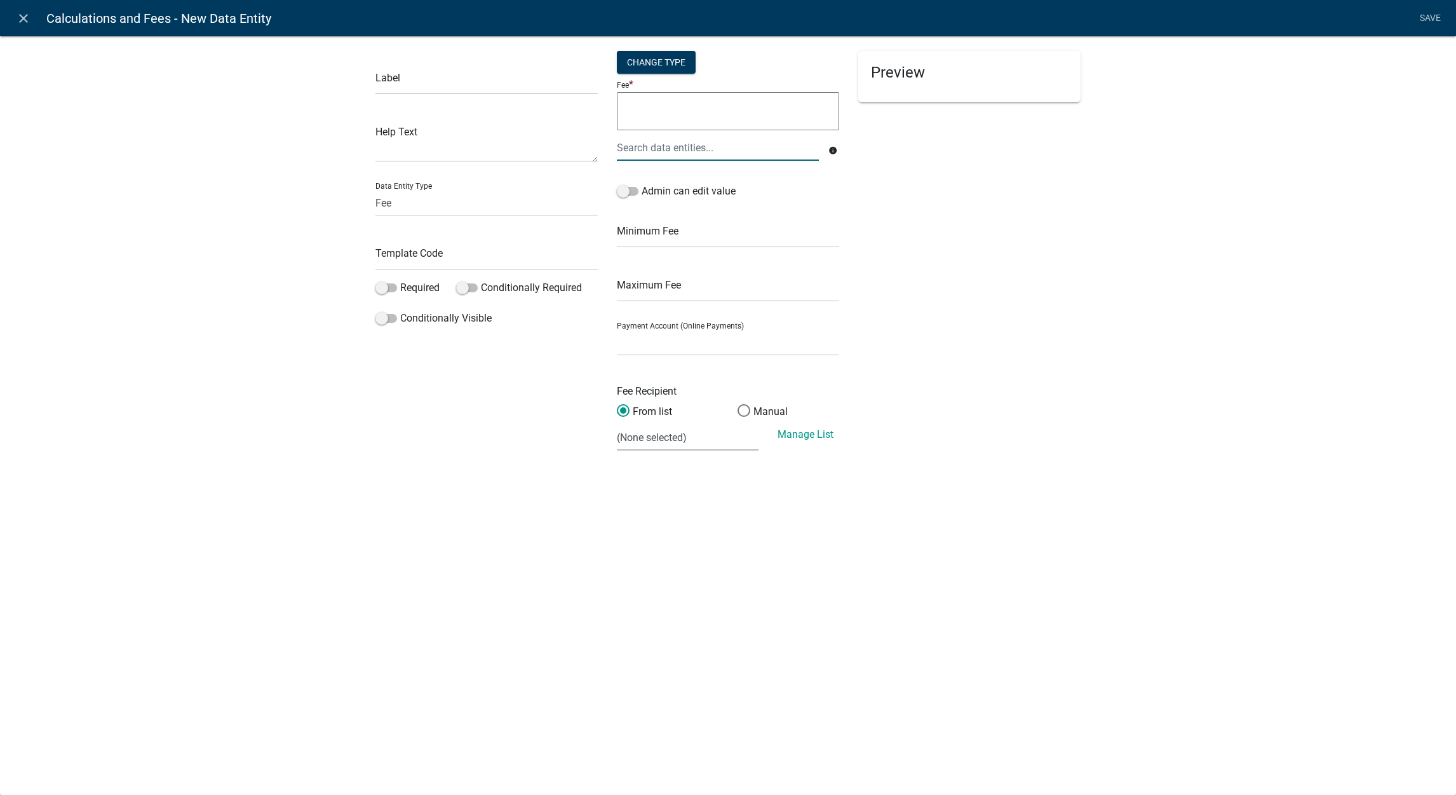
click at [672, 146] on div at bounding box center [717, 148] width 221 height 26
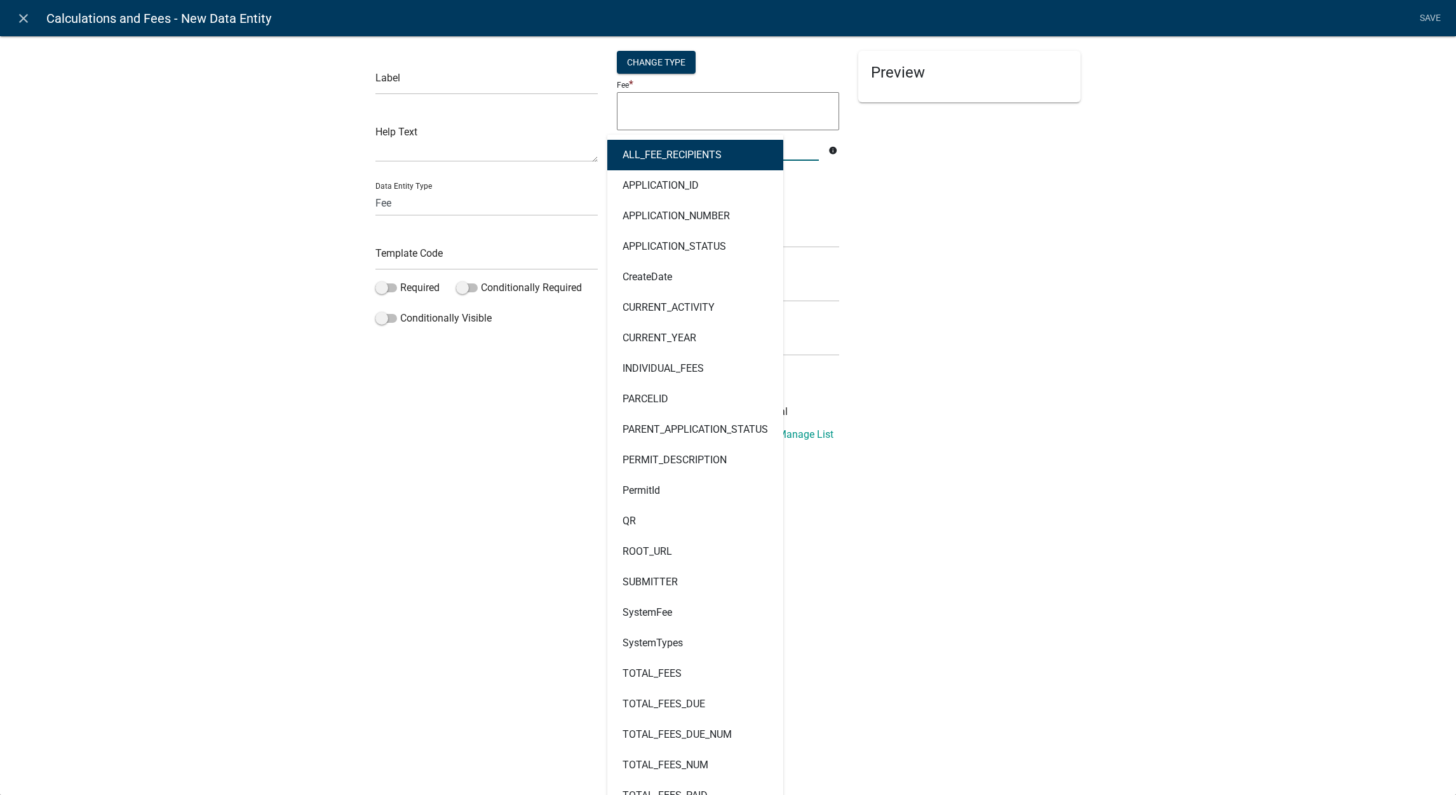
type input "demo"
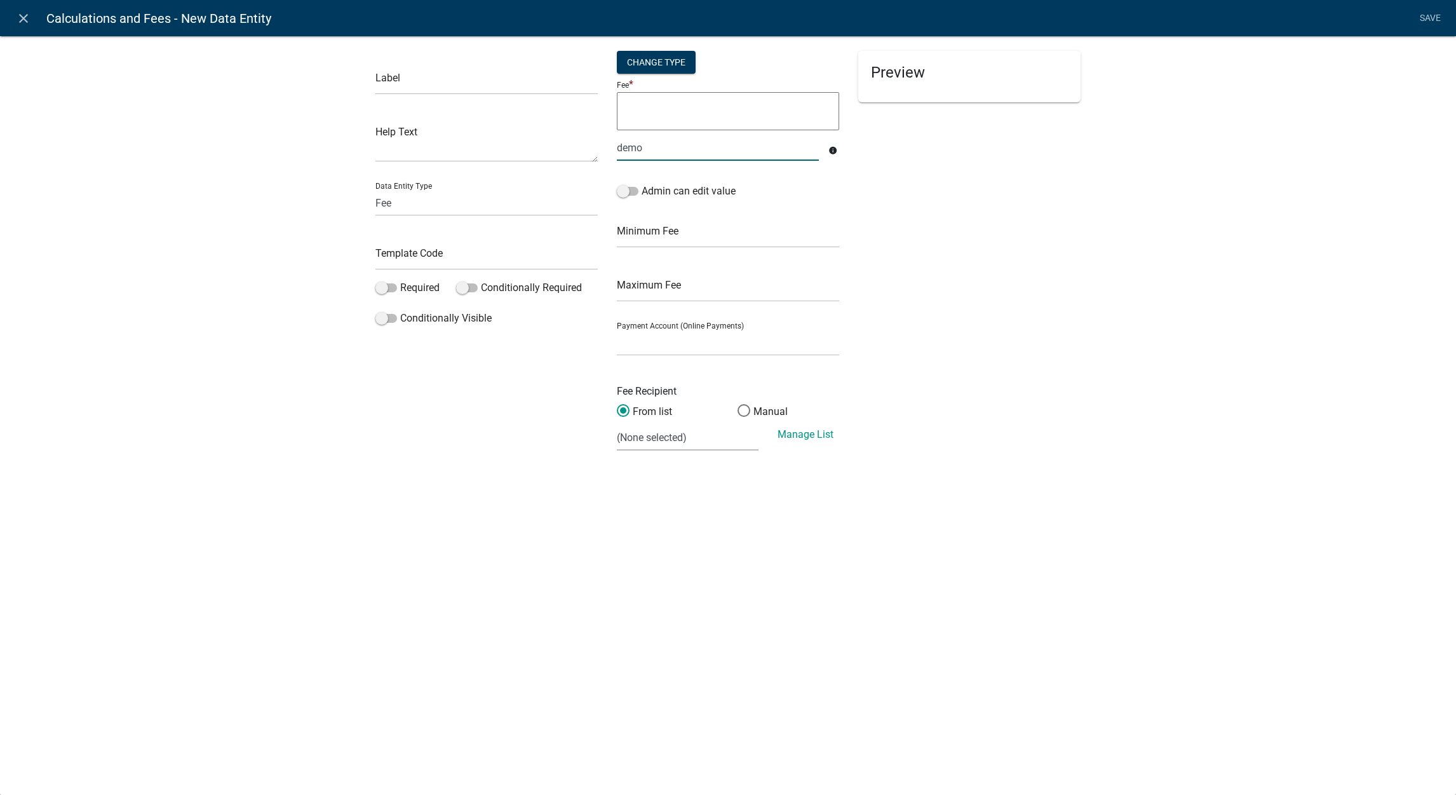
click at [672, 146] on input "demo" at bounding box center [718, 148] width 202 height 26
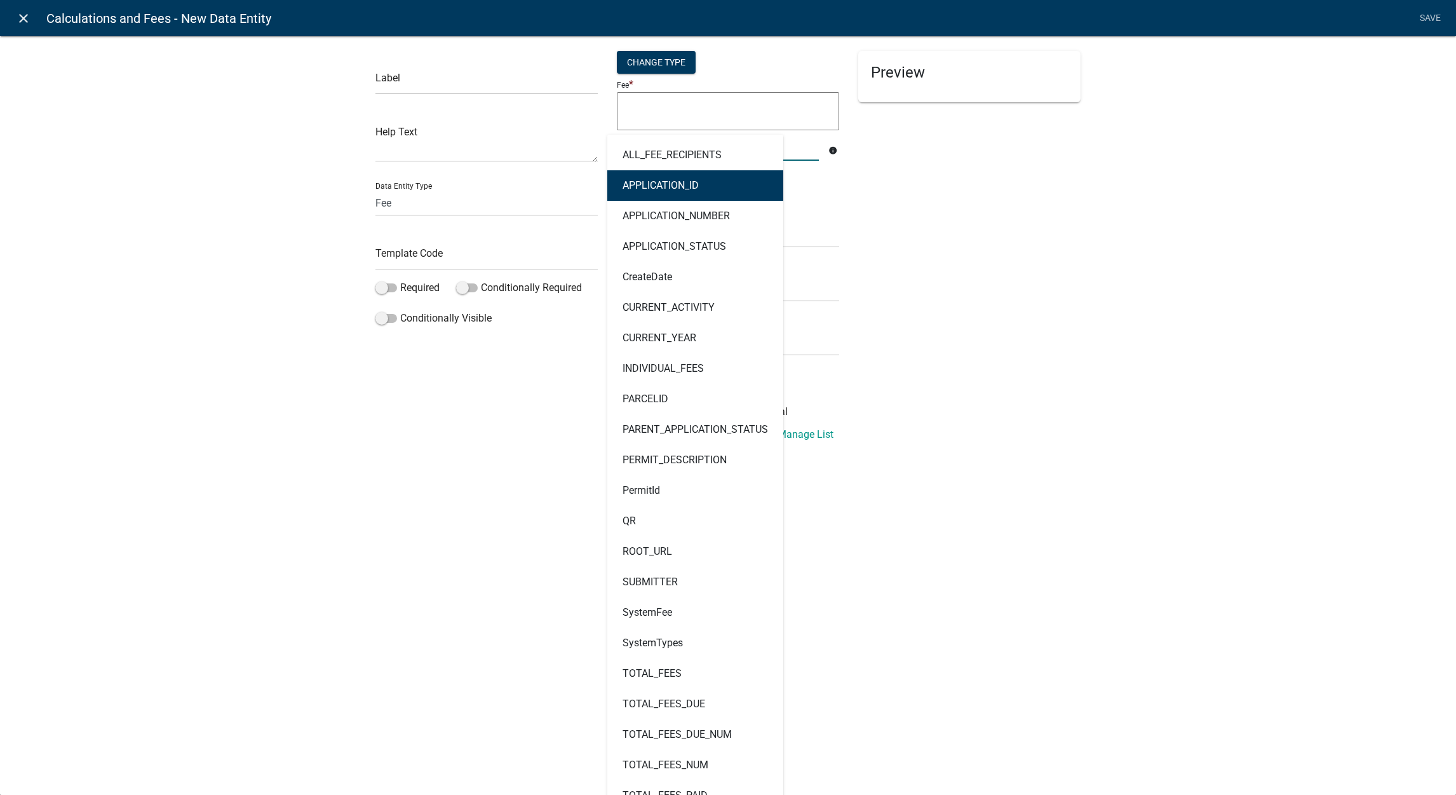
click at [14, 25] on link "close" at bounding box center [23, 18] width 26 height 26
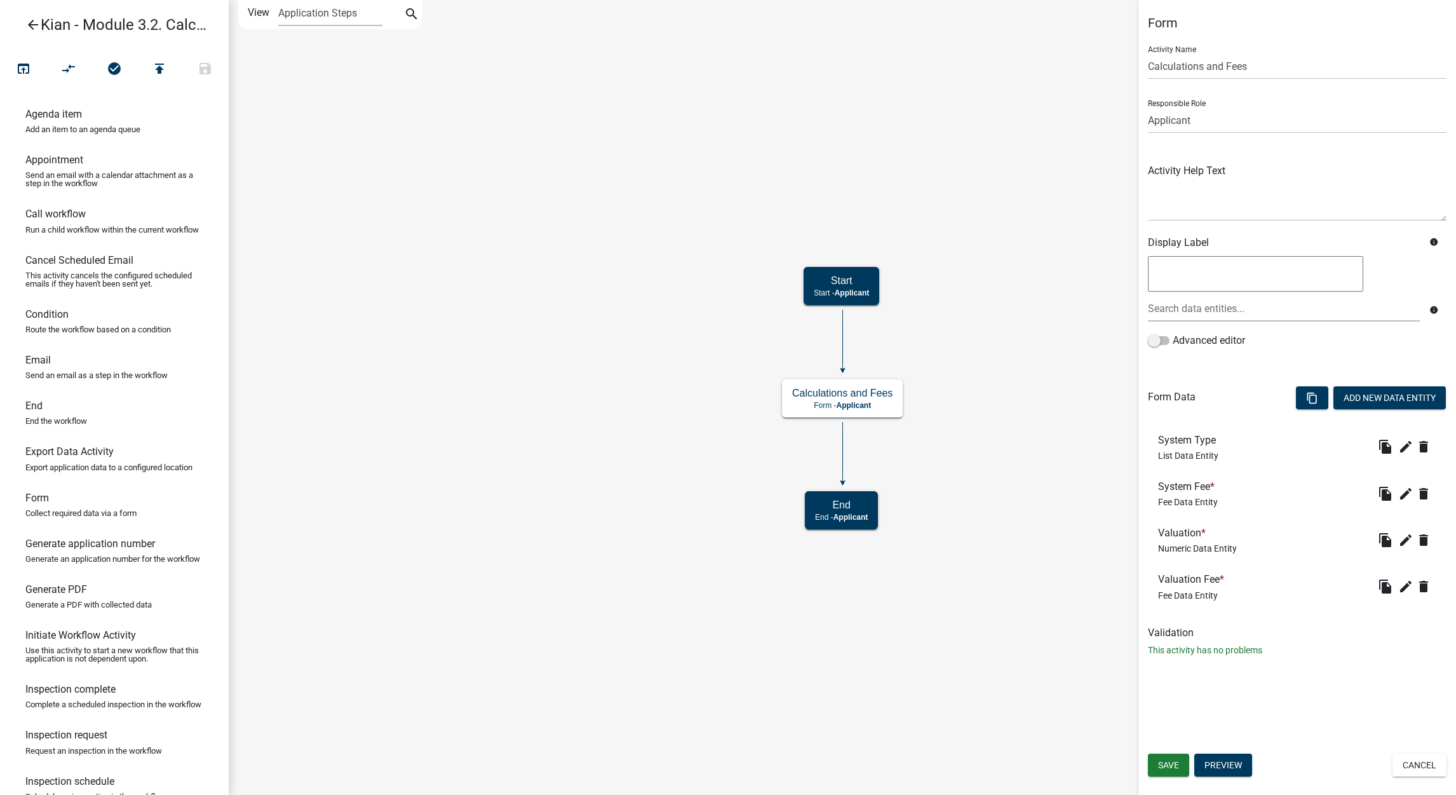
click at [1416, 795] on html "Internet Explorer does NOT work with GeoPermits. Get a new browser for more sec…" at bounding box center [728, 397] width 1456 height 795
click at [1416, 781] on div "Form Activity Name Calculations and Fees Responsible Role Applicant Kian Engine…" at bounding box center [1298, 397] width 318 height 795
click at [1416, 778] on div "Save Preview Cancel" at bounding box center [1298, 767] width 318 height 26
click at [1416, 763] on button "Cancel" at bounding box center [1420, 765] width 54 height 23
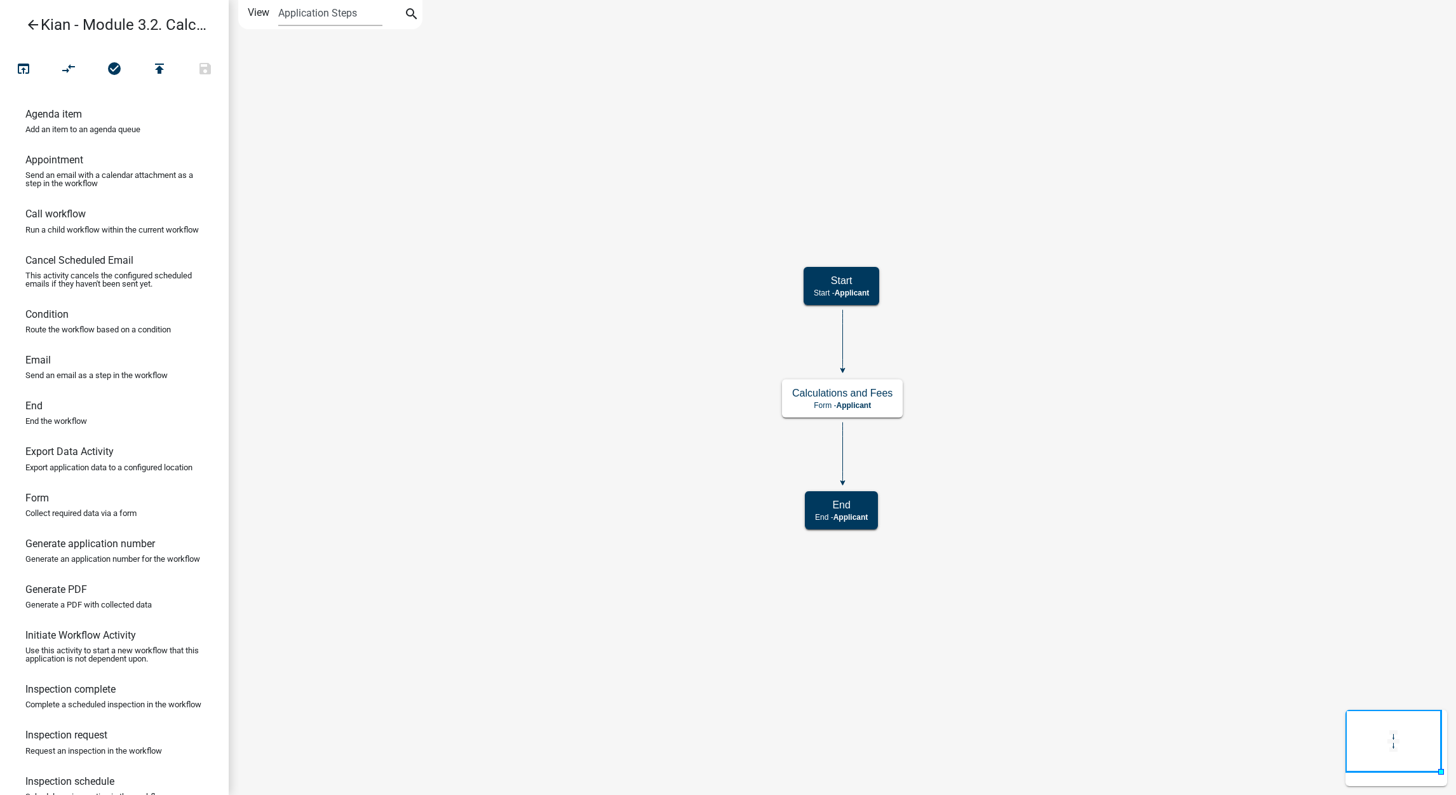
drag, startPoint x: 590, startPoint y: 519, endPoint x: 583, endPoint y: 521, distance: 7.9
click at [729, 553] on icon "Start Start - Applicant Calculations and Fees Form - Applicant End End - Applic…" at bounding box center [842, 398] width 1226 height 794
